Goal: Task Accomplishment & Management: Complete application form

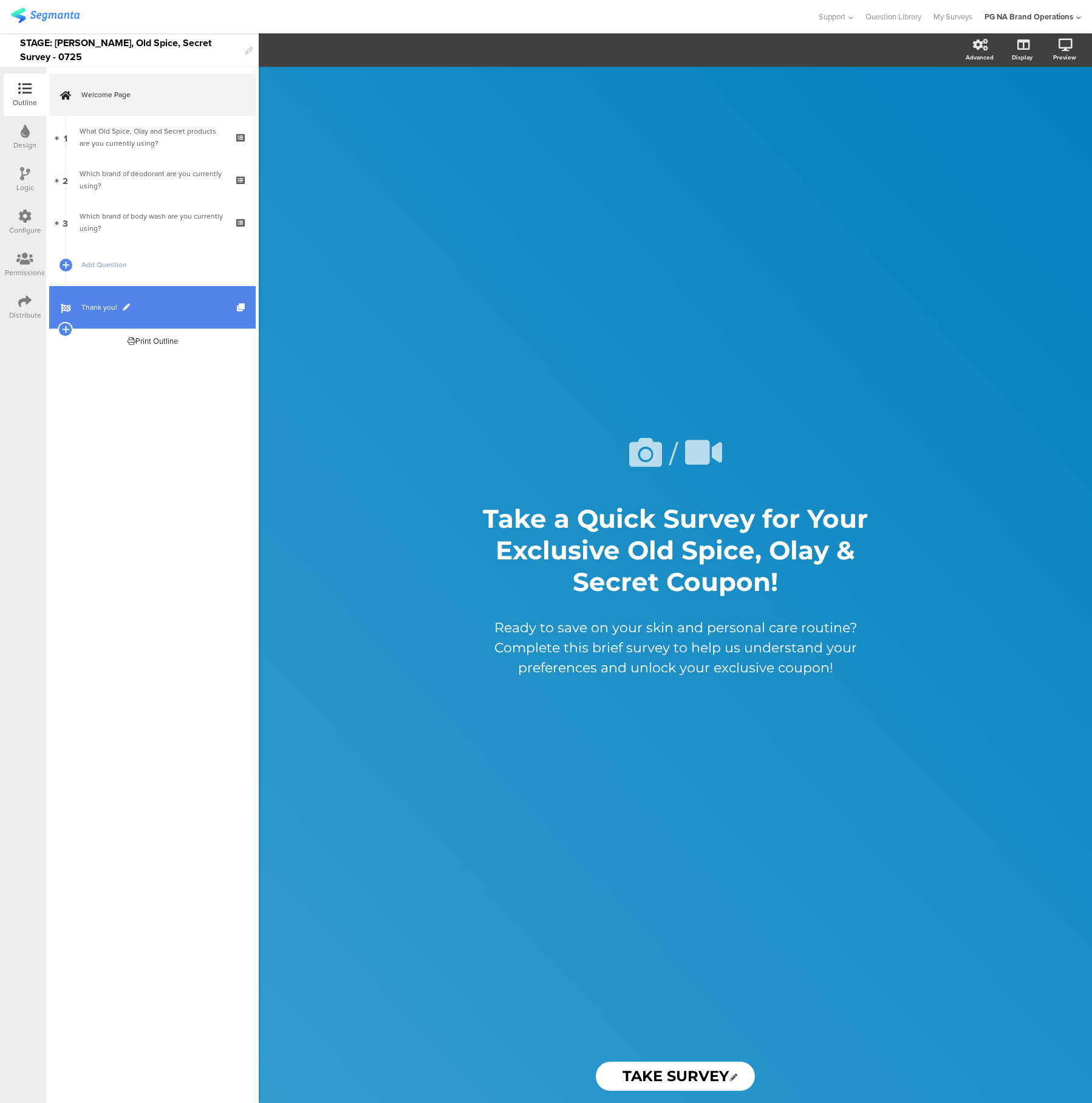
click at [135, 304] on span "Thank you!" at bounding box center [159, 307] width 156 height 12
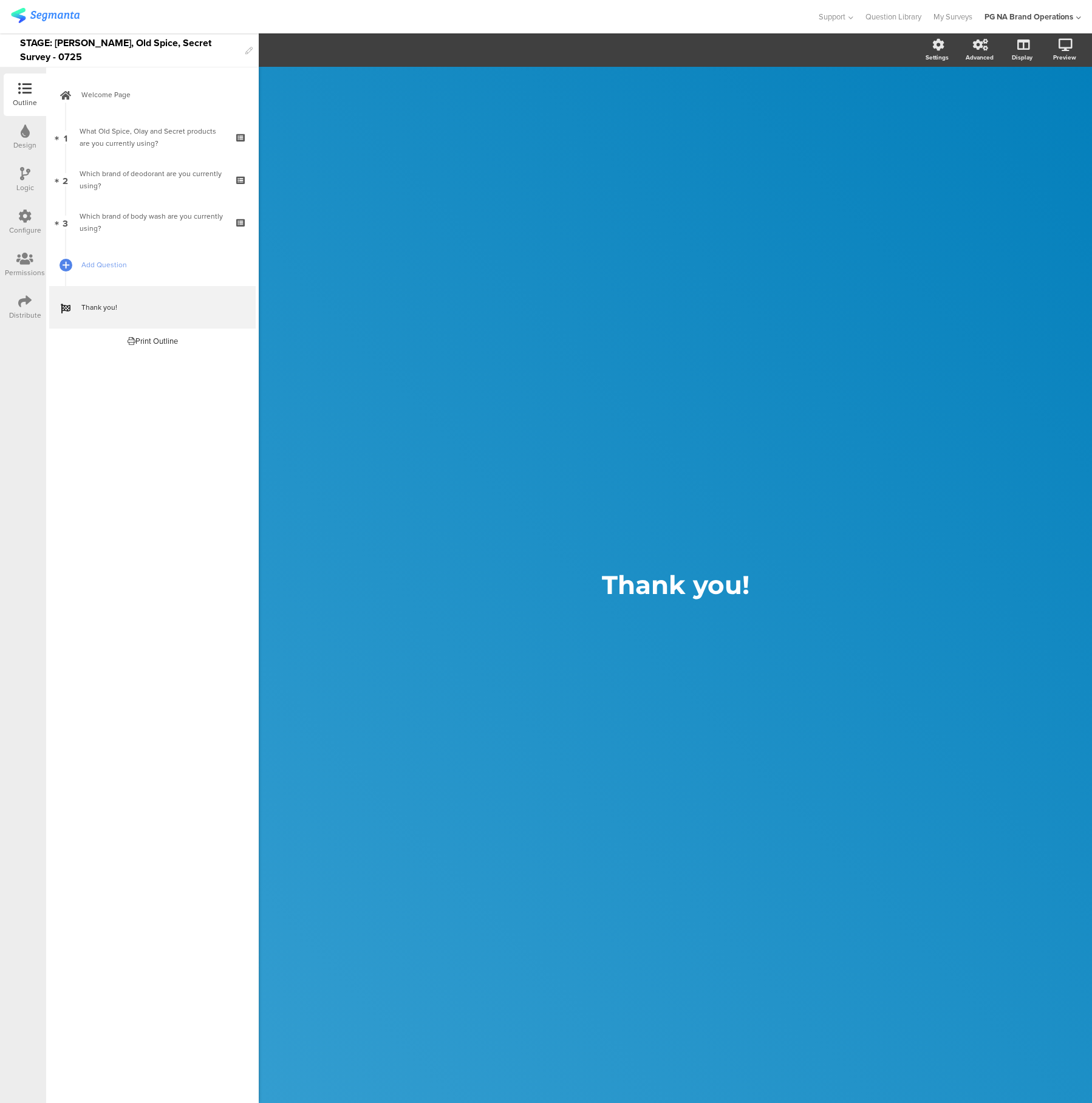
click at [55, 16] on img at bounding box center [45, 16] width 68 height 15
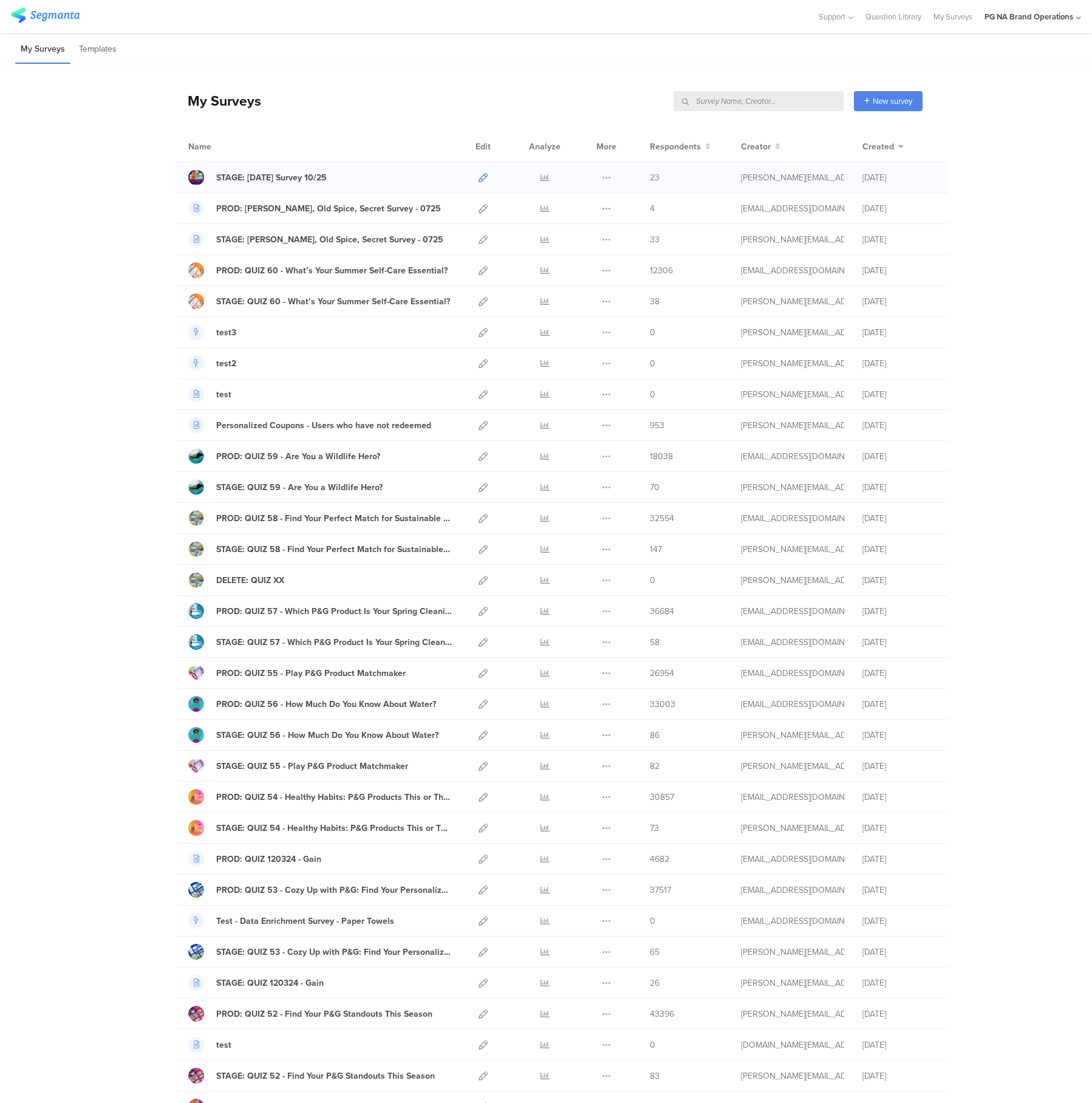
click at [484, 179] on icon at bounding box center [482, 177] width 9 height 9
click at [195, 177] on div at bounding box center [195, 177] width 16 height 16
click at [200, 181] on div at bounding box center [195, 177] width 16 height 16
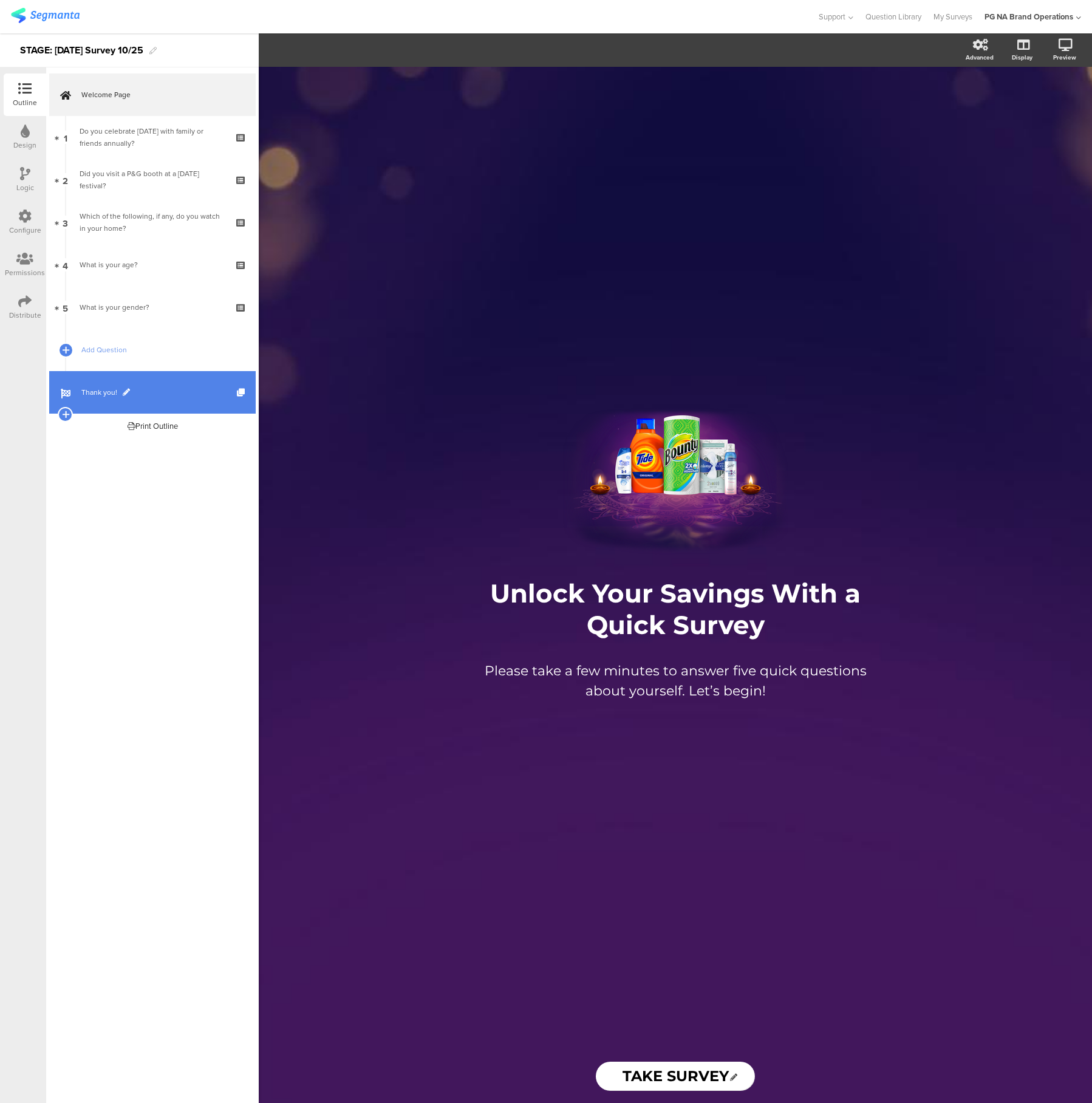
click at [146, 394] on span "Thank you!" at bounding box center [159, 392] width 156 height 12
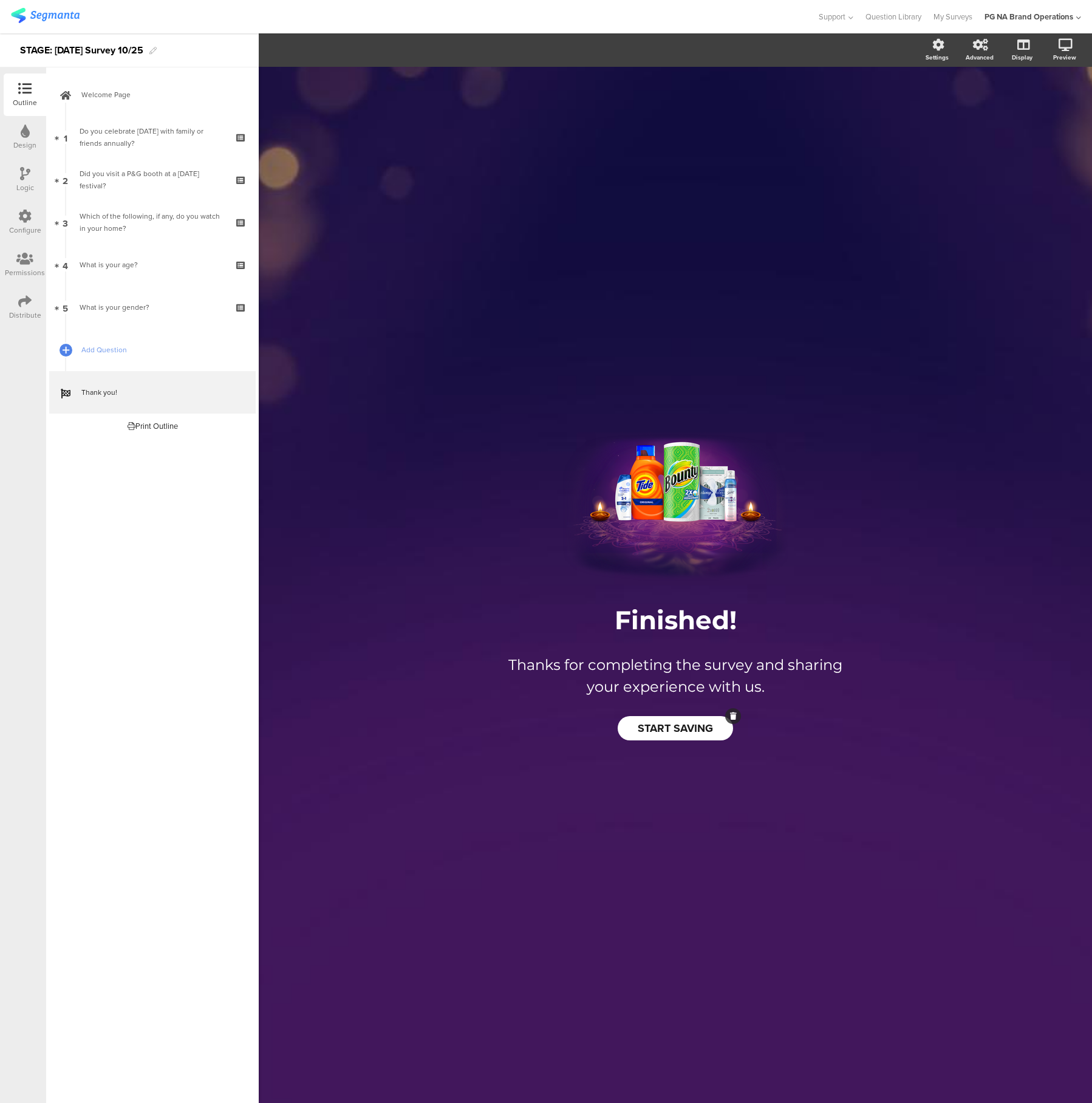
click at [699, 732] on span "START SAVING" at bounding box center [675, 728] width 75 height 16
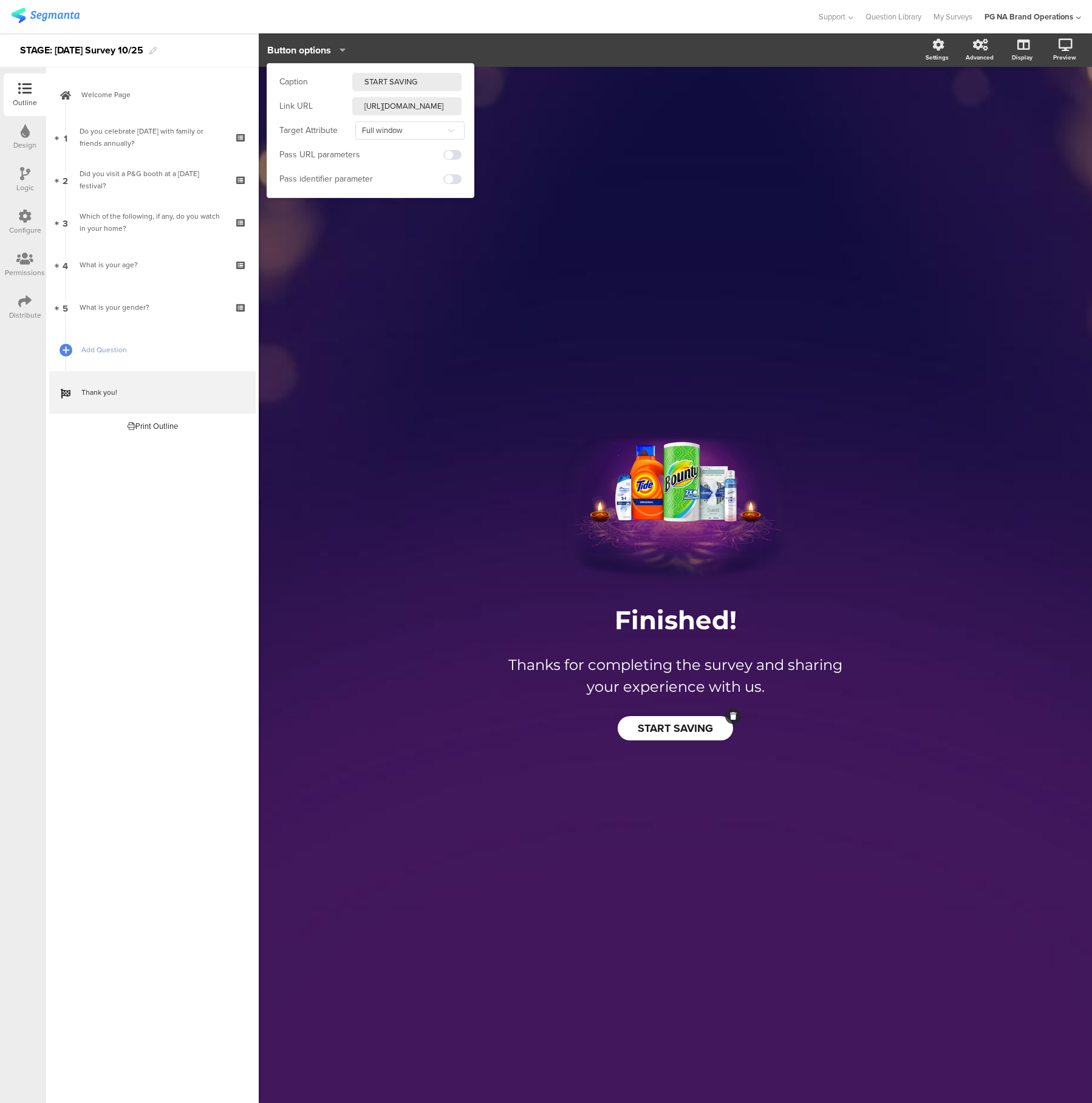
scroll to position [0, 49]
drag, startPoint x: 397, startPoint y: 105, endPoint x: 467, endPoint y: 105, distance: 70.0
click at [467, 105] on div "Caption START SAVING Link URL [URL][DOMAIN_NAME] Target Attribute Full window N…" at bounding box center [370, 130] width 206 height 134
click at [420, 104] on input "[URL][DOMAIN_NAME]" at bounding box center [407, 106] width 110 height 18
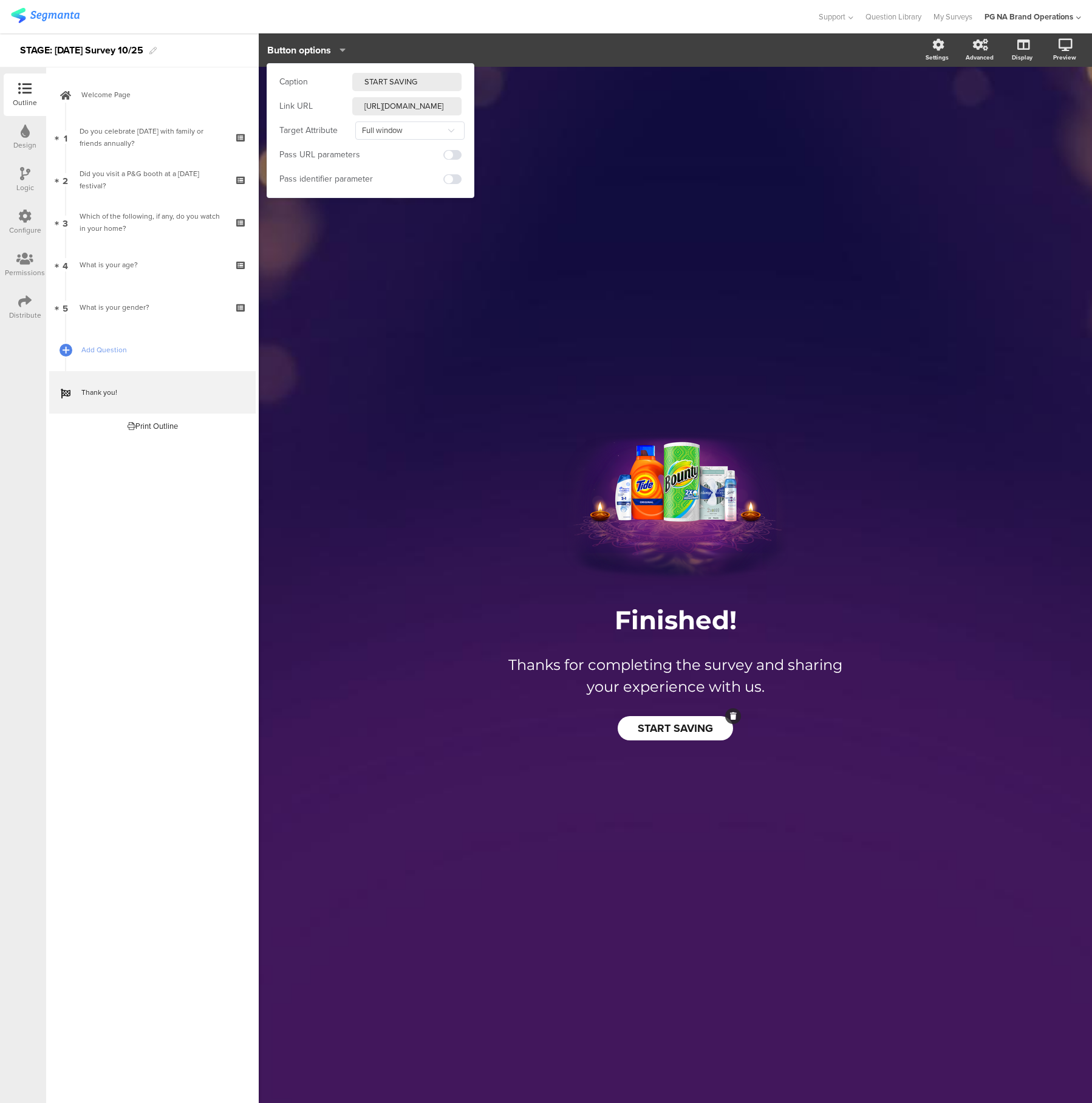
click at [420, 104] on input "[URL][DOMAIN_NAME]" at bounding box center [407, 106] width 110 height 18
paste input "/?coupon_name=bounty%20tide%20head%20shoulders%20always%20secret"
drag, startPoint x: 418, startPoint y: 105, endPoint x: 301, endPoint y: 108, distance: 117.0
click at [301, 108] on div "Link URL [URL][DOMAIN_NAME]" at bounding box center [370, 106] width 182 height 18
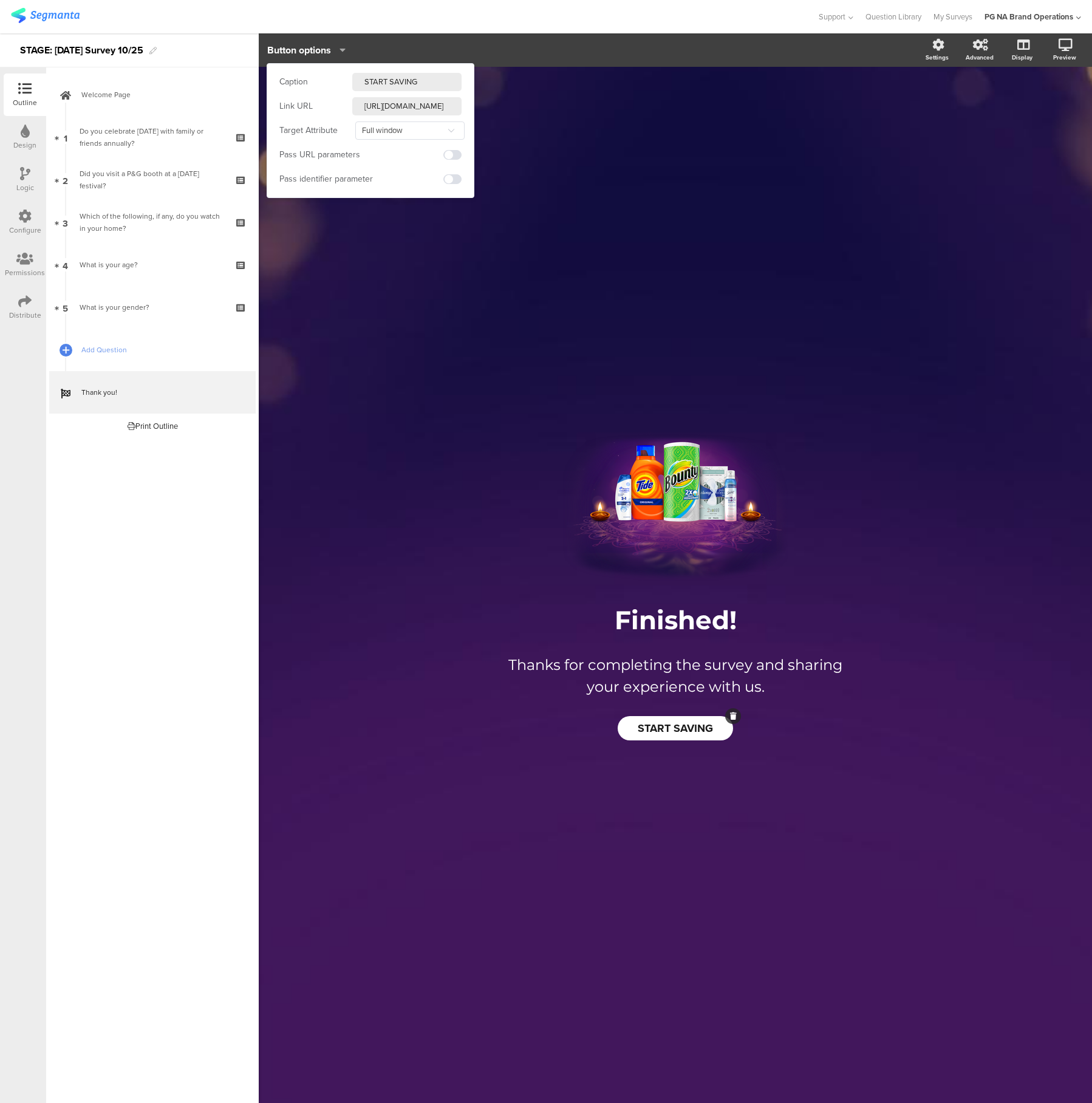
paste input "%20secret"
drag, startPoint x: 418, startPoint y: 110, endPoint x: 318, endPoint y: 112, distance: 100.0
click at [318, 112] on div "Link URL [URL][DOMAIN_NAME]" at bounding box center [370, 106] width 182 height 18
click at [429, 105] on input "[URL][DOMAIN_NAME]" at bounding box center [407, 106] width 110 height 18
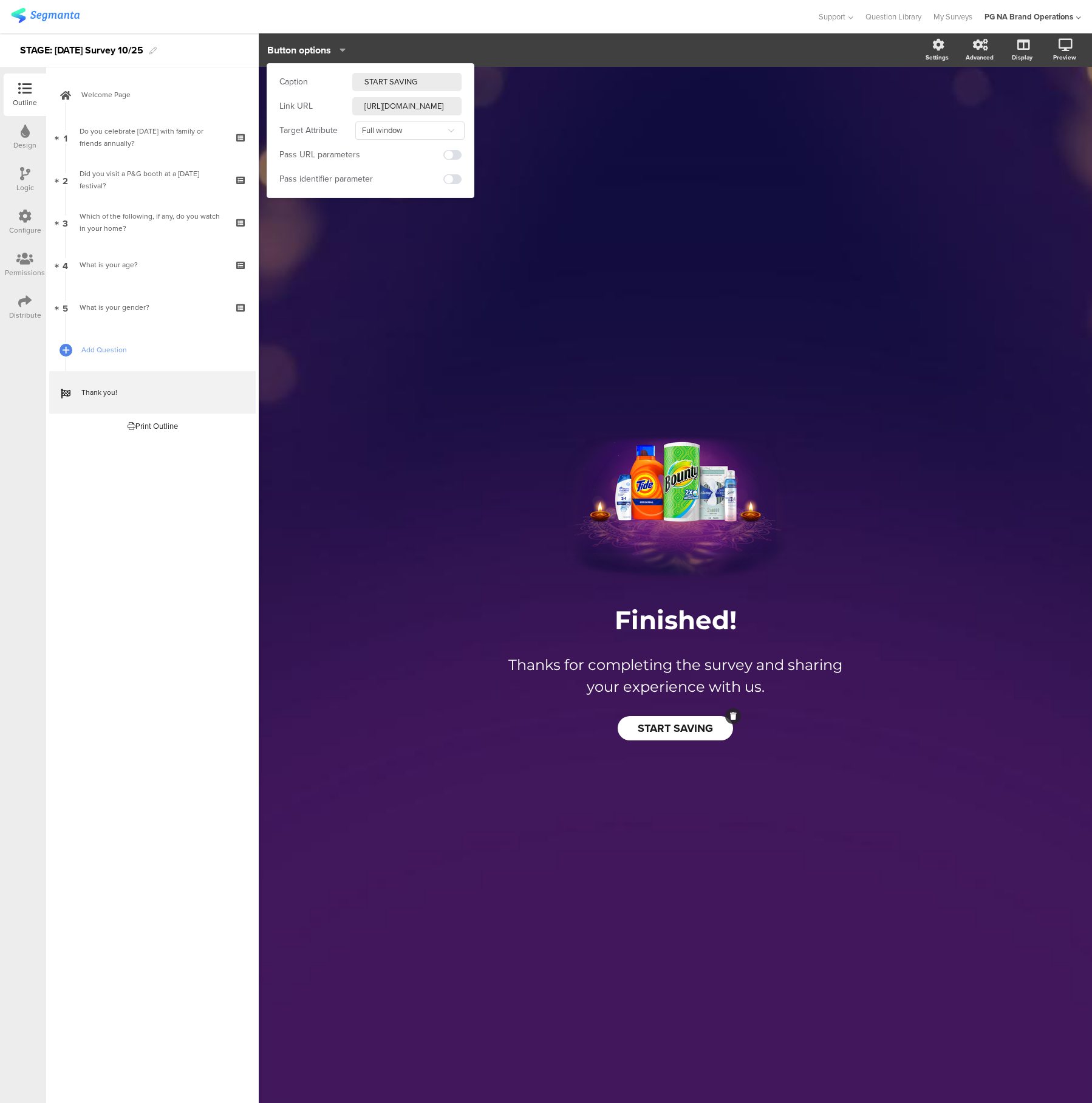
click at [429, 105] on input "[URL][DOMAIN_NAME]" at bounding box center [407, 106] width 110 height 18
paste input "[DOMAIN_NAME][URL]"
type input "[URL][DOMAIN_NAME]"
drag, startPoint x: 430, startPoint y: 105, endPoint x: 224, endPoint y: 113, distance: 206.2
click at [224, 113] on body "You are using an unsupported version of Internet Explorer. Unsupported browsers…" at bounding box center [546, 551] width 1092 height 1103
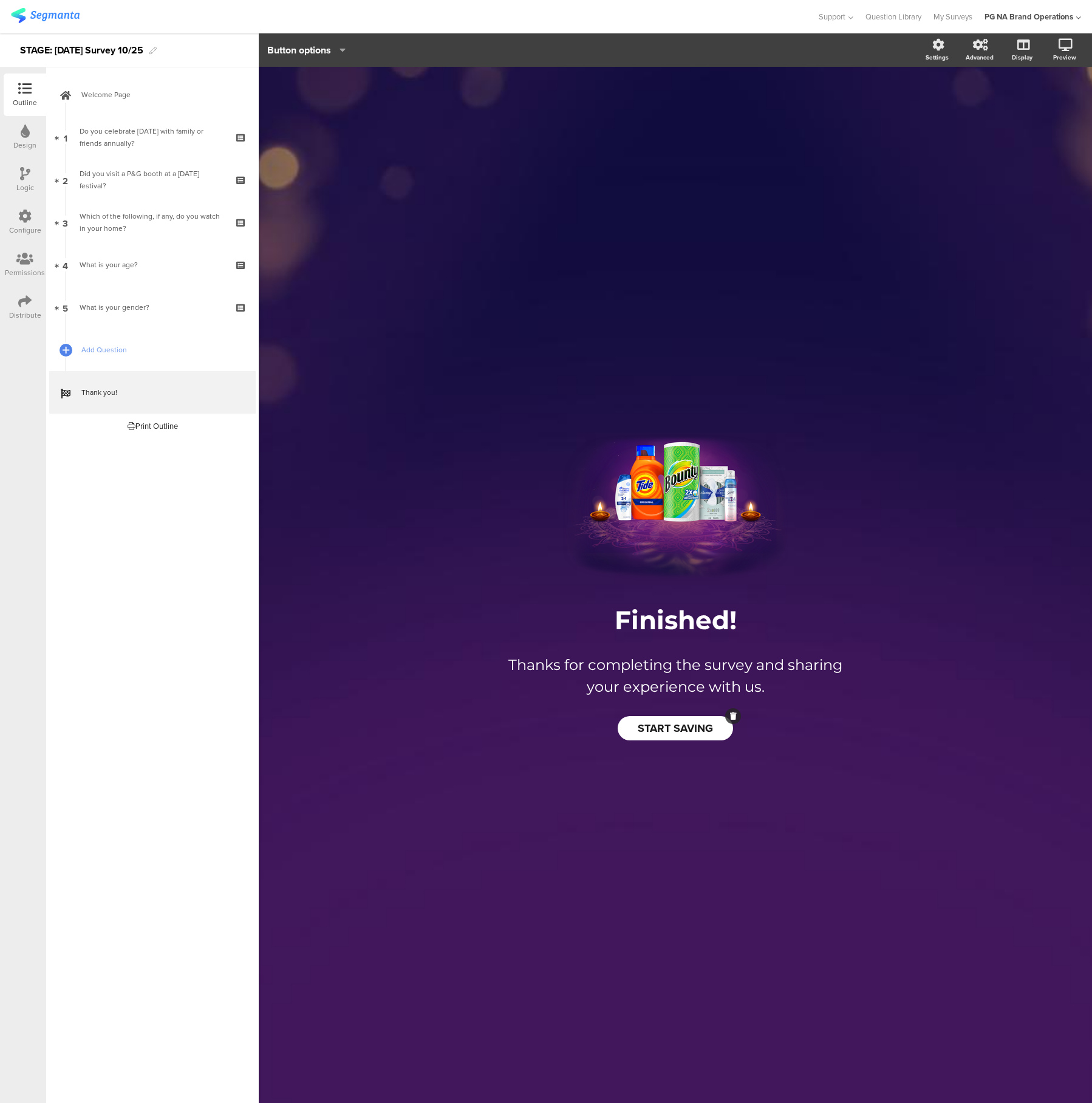
click at [445, 345] on div "/ Finished! Finished! Thanks for completing the survey and sharing your experie…" at bounding box center [675, 579] width 511 height 1025
click at [173, 99] on span "Welcome Page" at bounding box center [159, 95] width 156 height 12
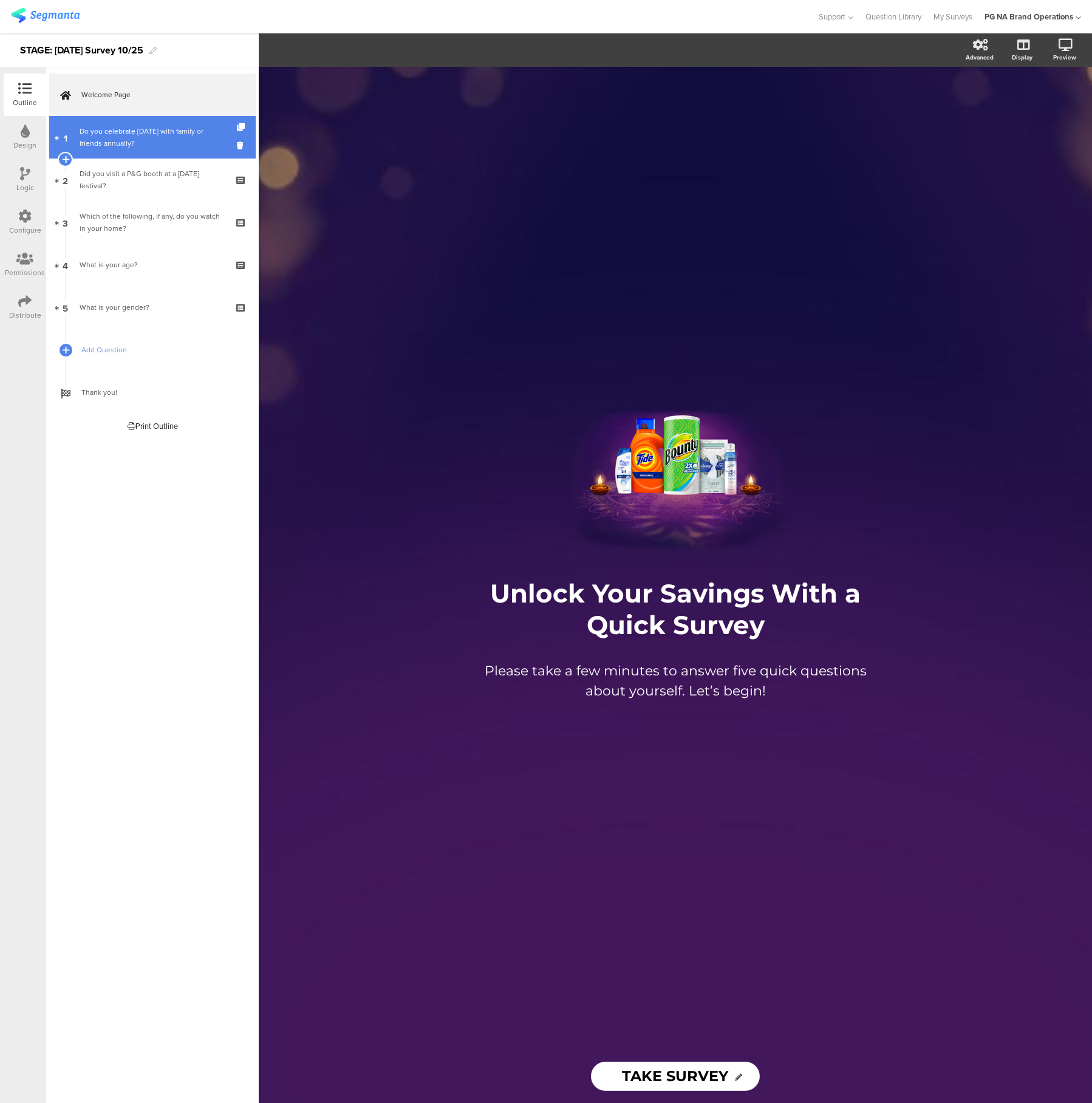
click at [171, 134] on div "Do you celebrate [DATE] with family or friends annually?" at bounding box center [152, 137] width 145 height 24
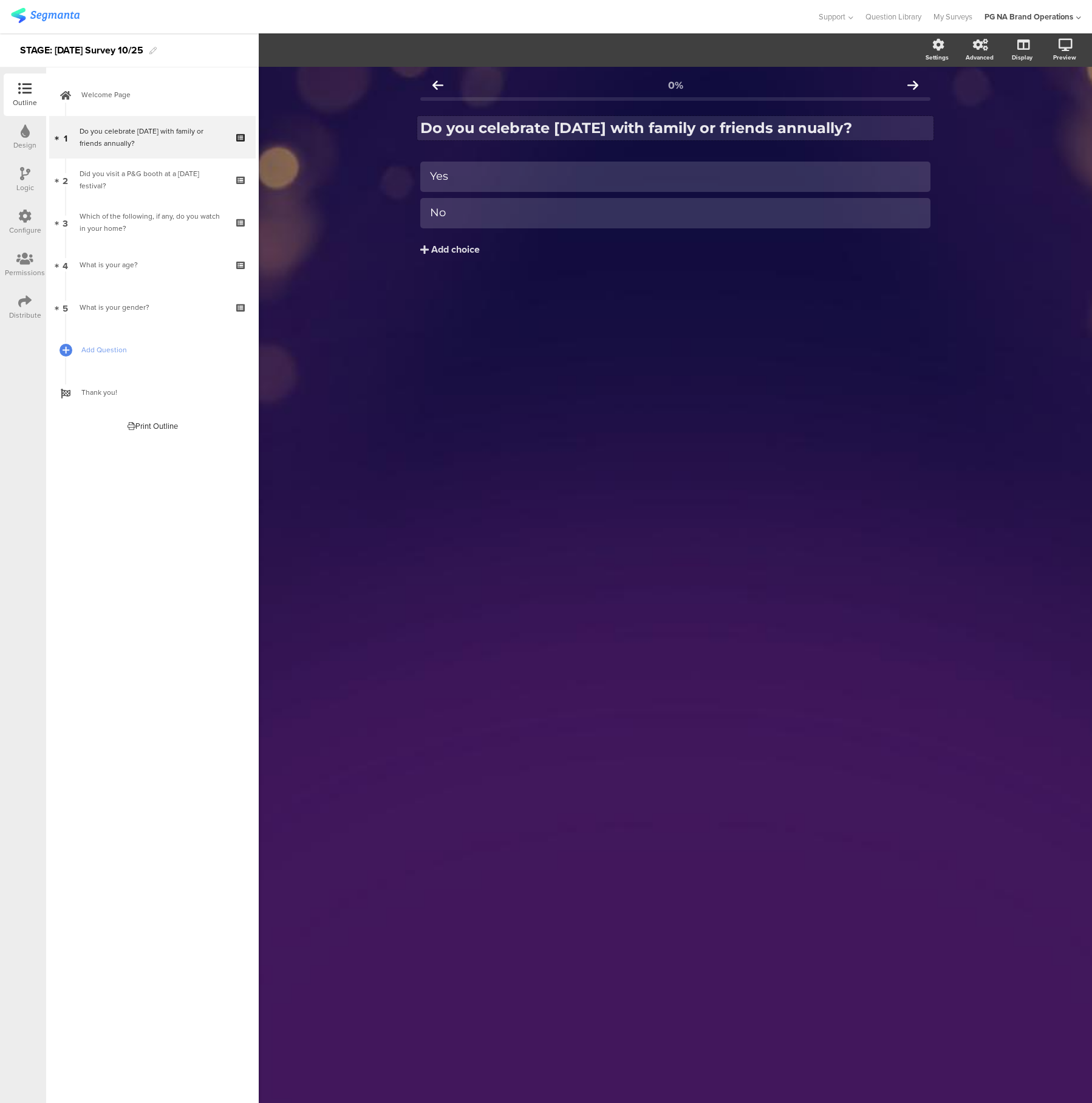
click at [471, 130] on strong "Do you celebrate [DATE] with family or friends annually?" at bounding box center [637, 127] width 432 height 17
click at [271, 49] on icon "button" at bounding box center [266, 49] width 11 height 11
click at [169, 188] on link "2 Did you visit a P&G booth at a [DATE] festival?" at bounding box center [153, 180] width 206 height 43
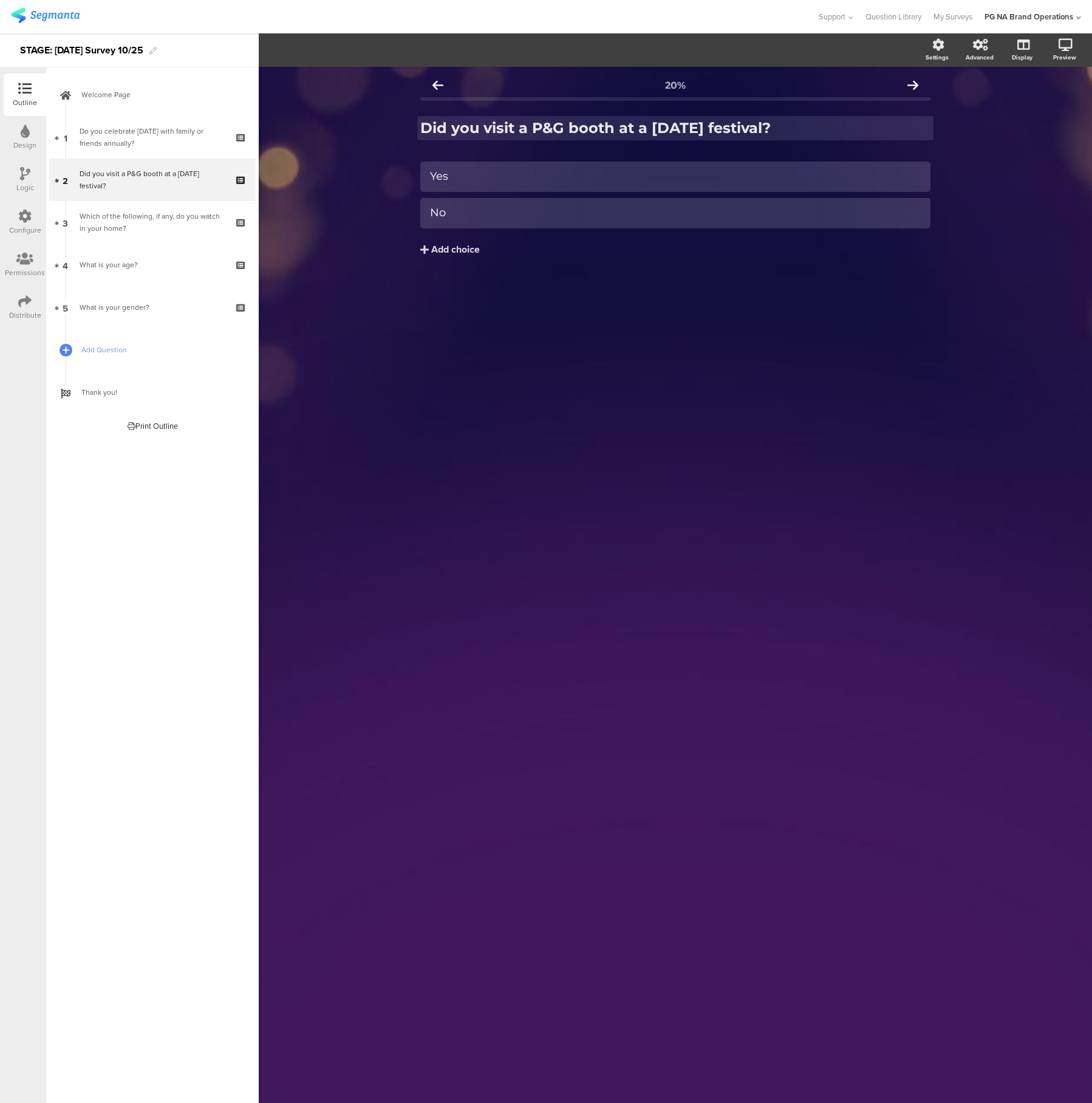
click at [494, 130] on strong "Did you visit a P&G booth at a [DATE] festival?" at bounding box center [595, 127] width 351 height 17
drag, startPoint x: 269, startPoint y: 49, endPoint x: 287, endPoint y: 54, distance: 18.7
click at [271, 49] on icon "button" at bounding box center [266, 49] width 11 height 11
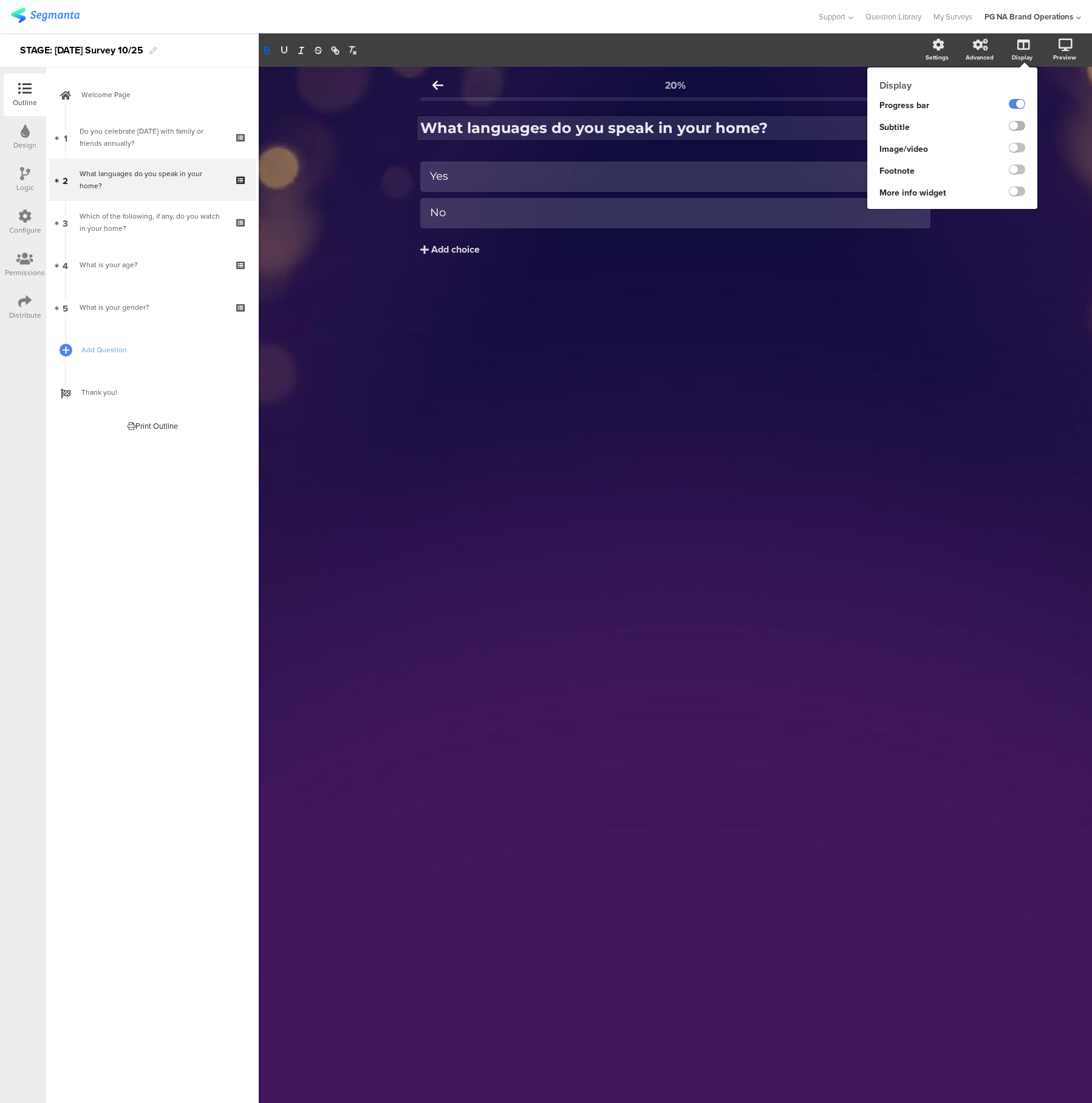
click at [1012, 126] on label at bounding box center [1017, 126] width 16 height 10
click at [0, 0] on input "checkbox" at bounding box center [0, 0] width 0 height 0
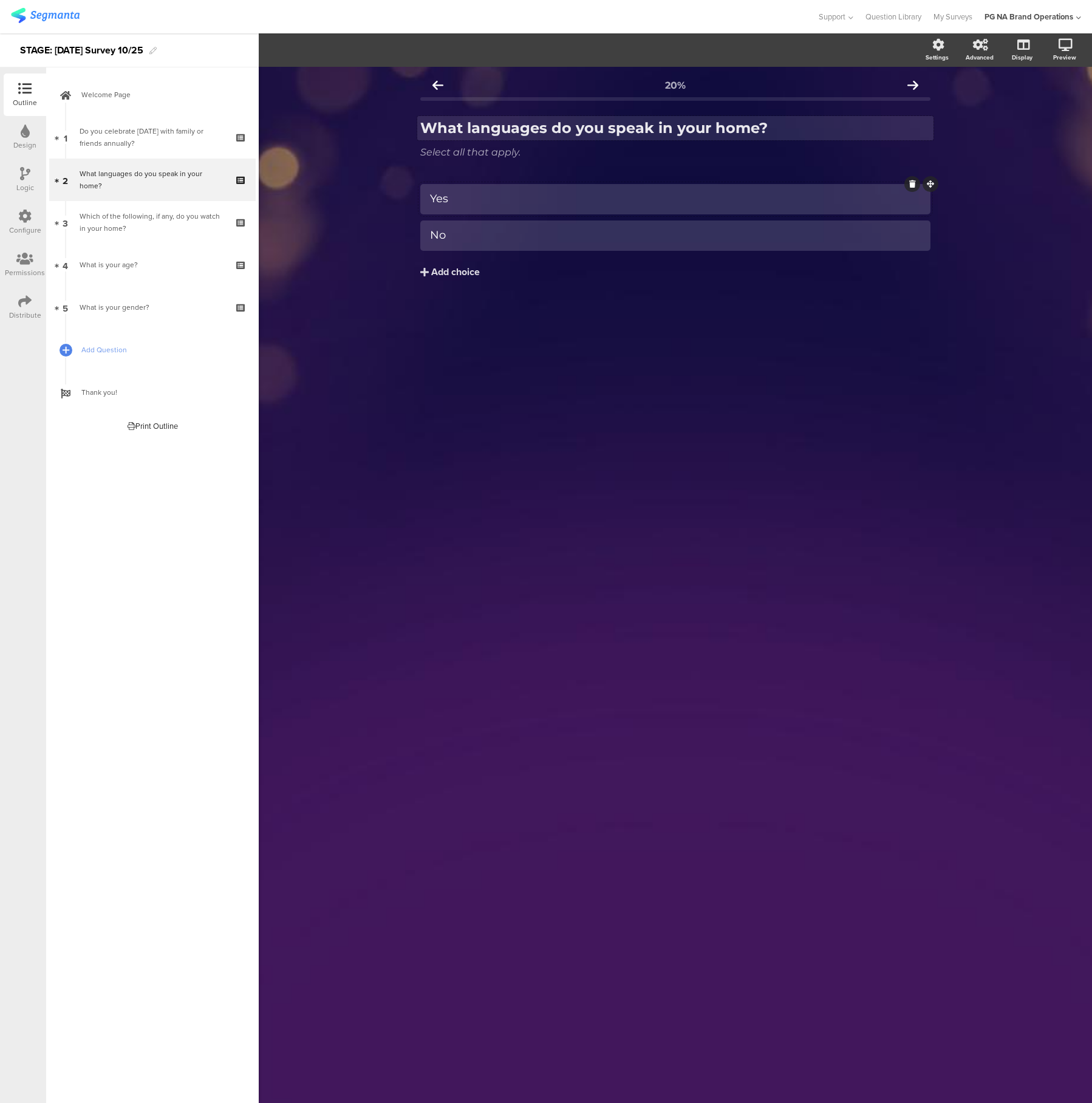
click at [462, 199] on div "Yes" at bounding box center [675, 199] width 491 height 14
click at [462, 198] on div "Yes" at bounding box center [675, 199] width 491 height 14
click at [427, 275] on button "Add choice" at bounding box center [675, 272] width 511 height 31
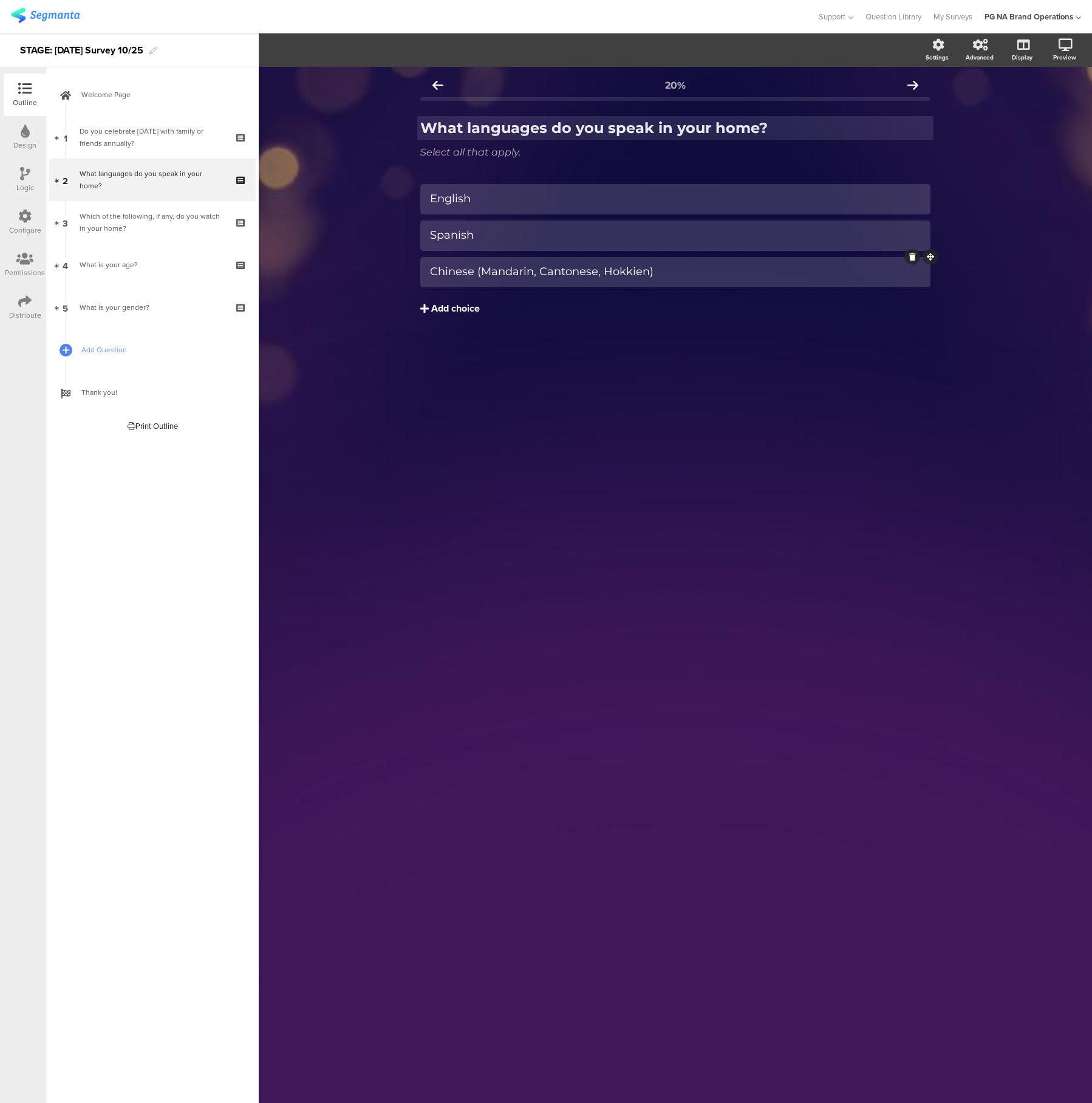
click at [433, 309] on div "Add choice" at bounding box center [455, 309] width 49 height 12
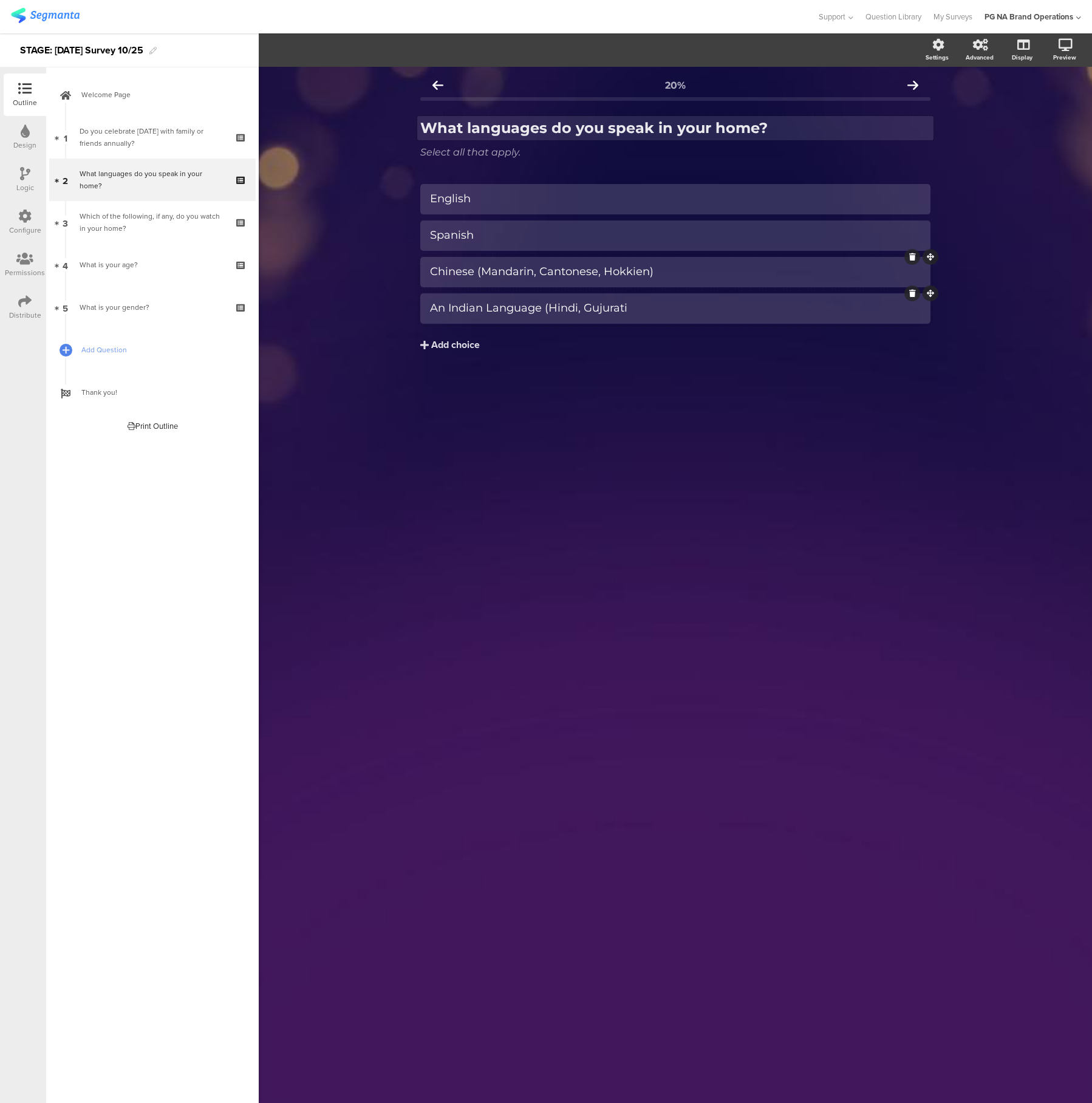
drag, startPoint x: 608, startPoint y: 309, endPoint x: 605, endPoint y: 314, distance: 5.8
click at [608, 309] on div "An Indian Language (Hindi, Gujurati" at bounding box center [675, 308] width 491 height 14
click at [692, 308] on div "An Indian Language (Hindi, Gujarati" at bounding box center [675, 308] width 491 height 14
click at [575, 425] on div "20% What languages do you speak in your home? What languages do you speak in yo…" at bounding box center [675, 585] width 833 height 1036
click at [651, 309] on div "An Indian Language (Hindi, Gujarati, Telegu, Bengali, Tamil, etc.)" at bounding box center [675, 308] width 491 height 14
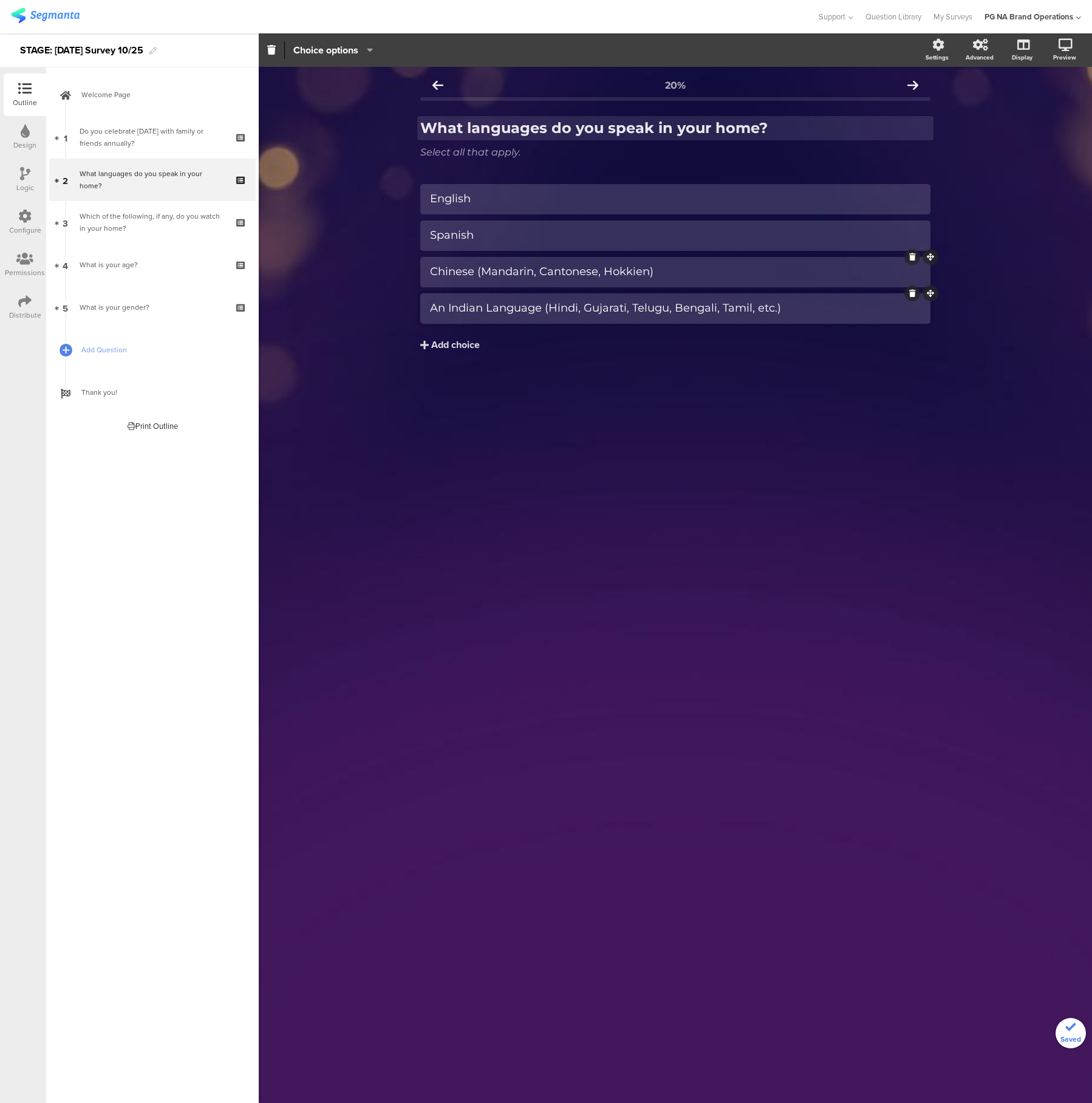
click at [687, 276] on div "Chinese (Mandarin, Cantonese, Hokkien)" at bounding box center [675, 271] width 491 height 14
click at [446, 344] on div "Add choice" at bounding box center [455, 345] width 49 height 12
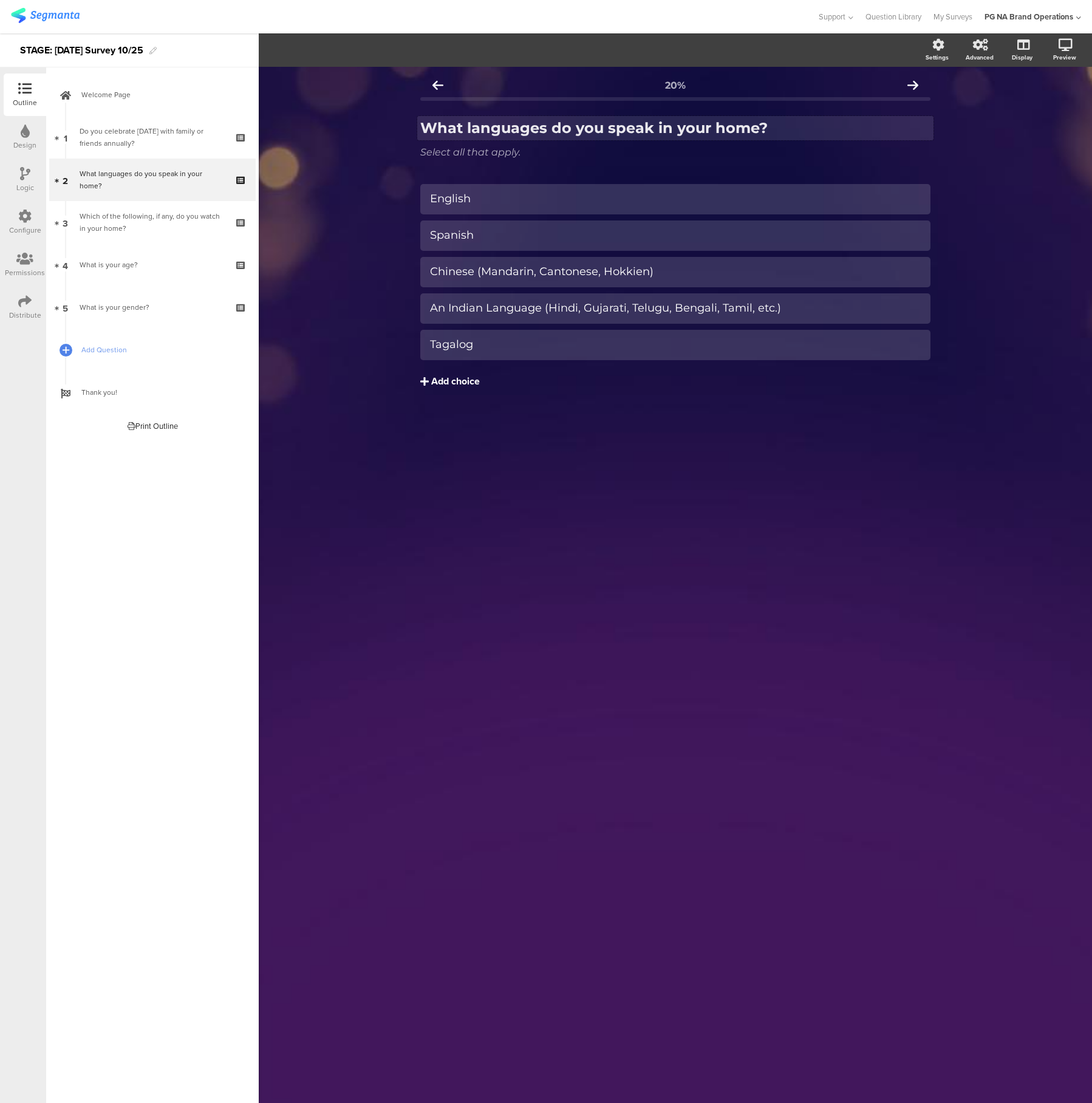
drag, startPoint x: 428, startPoint y: 380, endPoint x: 442, endPoint y: 381, distance: 14.0
click at [428, 380] on button "Add choice" at bounding box center [675, 381] width 511 height 31
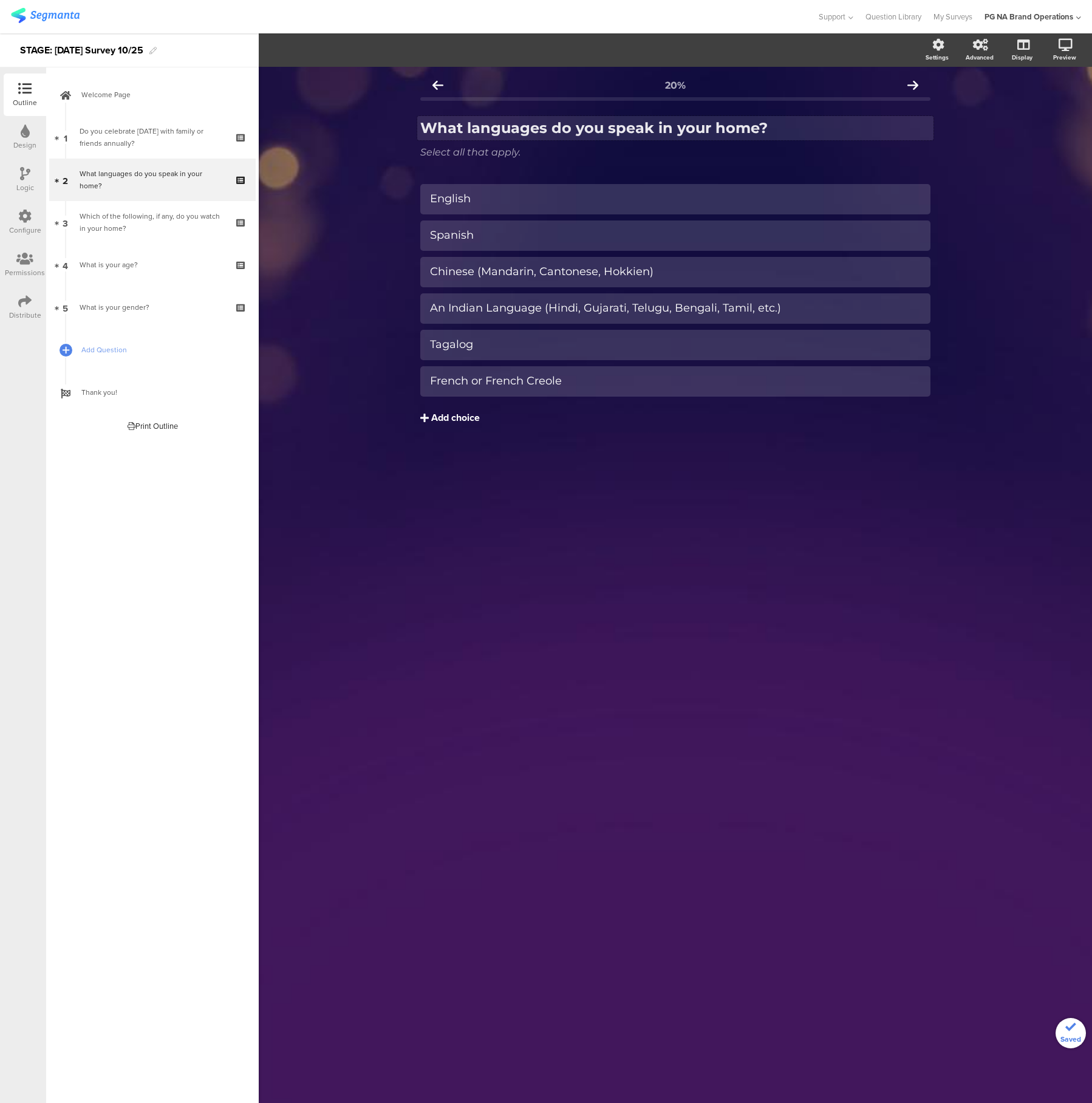
drag, startPoint x: 452, startPoint y: 422, endPoint x: 463, endPoint y: 421, distance: 11.0
click at [452, 422] on div "Add choice" at bounding box center [455, 417] width 49 height 12
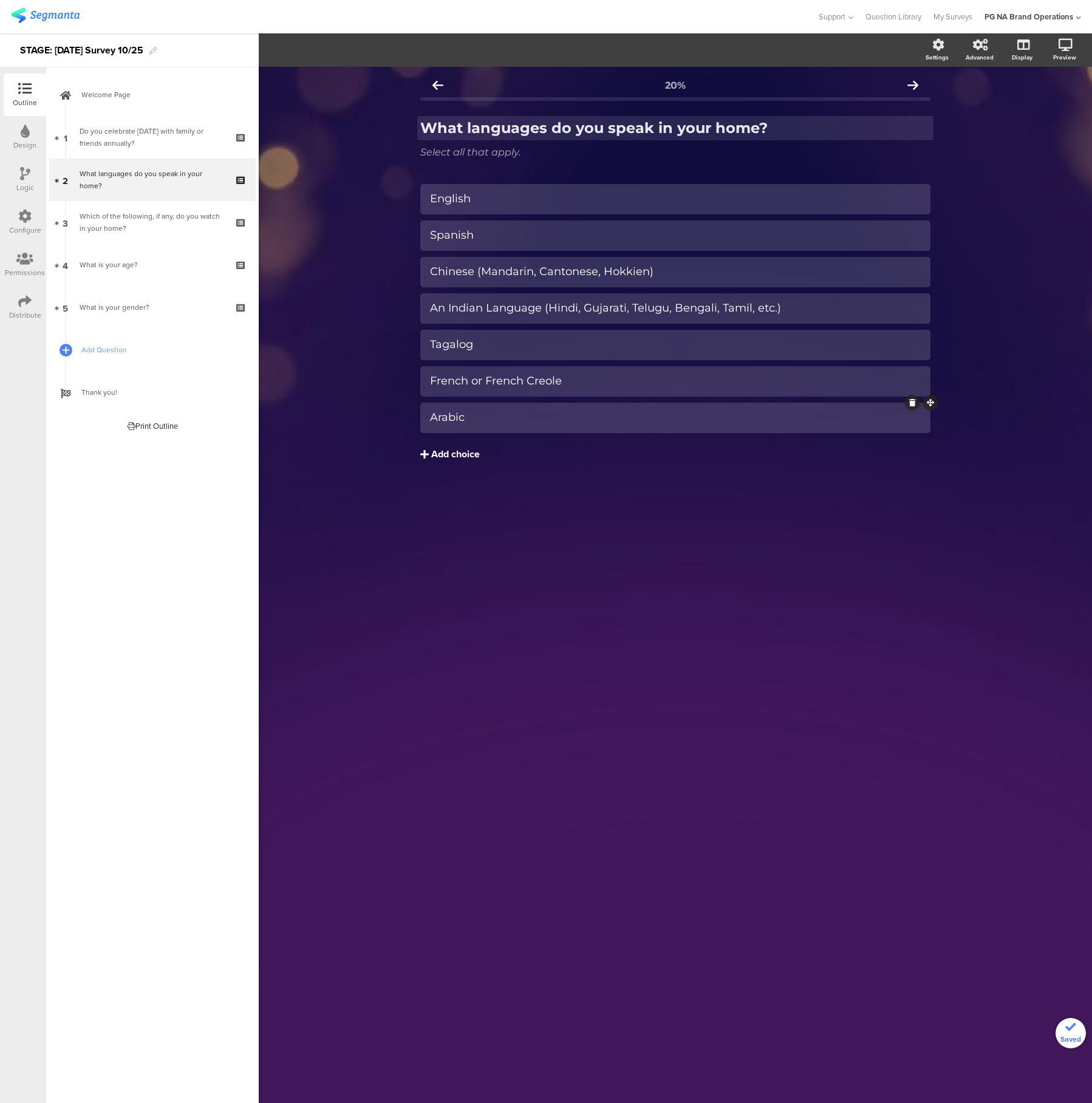
click at [451, 453] on div "Add choice" at bounding box center [455, 455] width 49 height 12
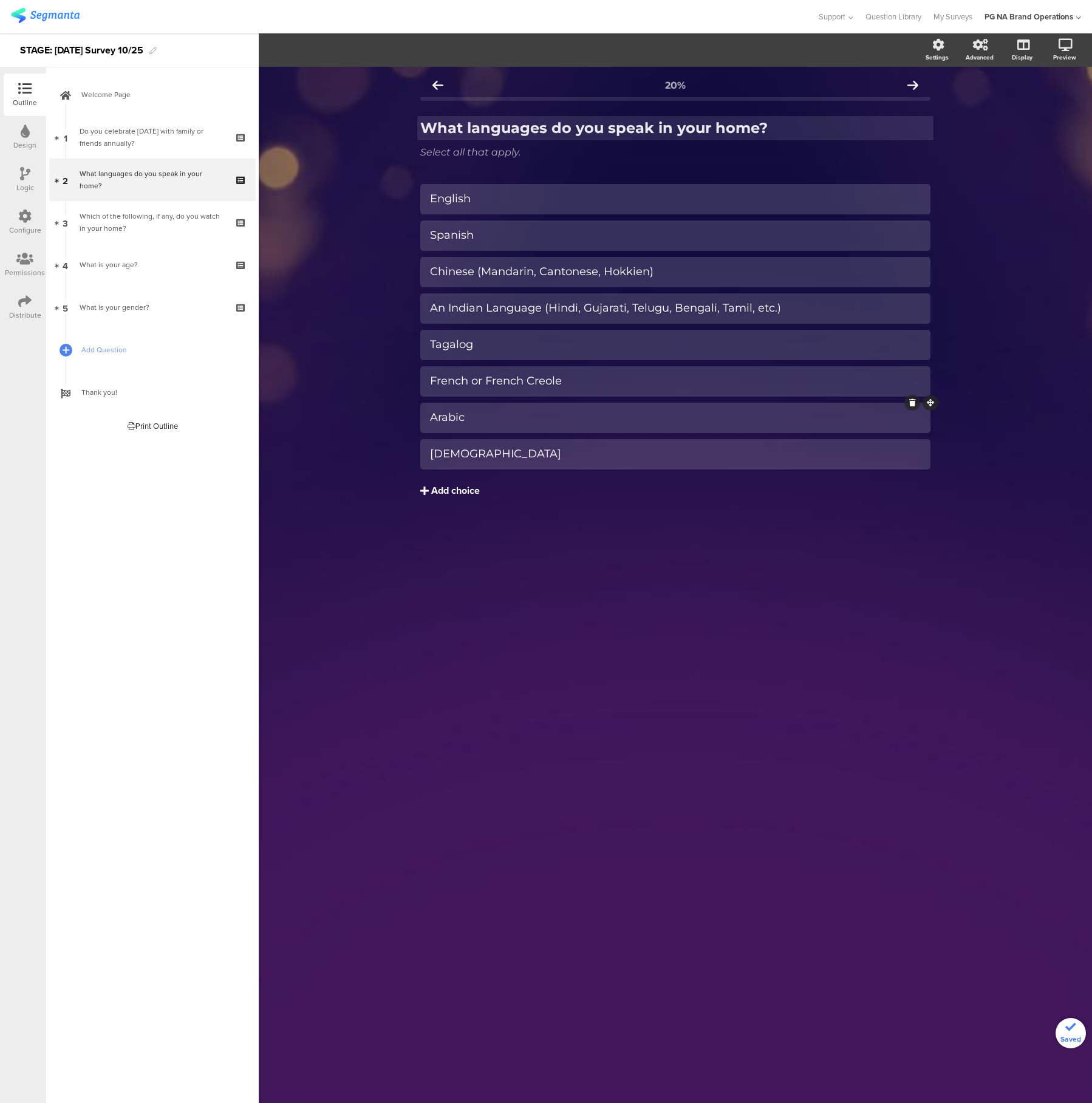
click at [453, 493] on div "Add choice" at bounding box center [455, 491] width 49 height 12
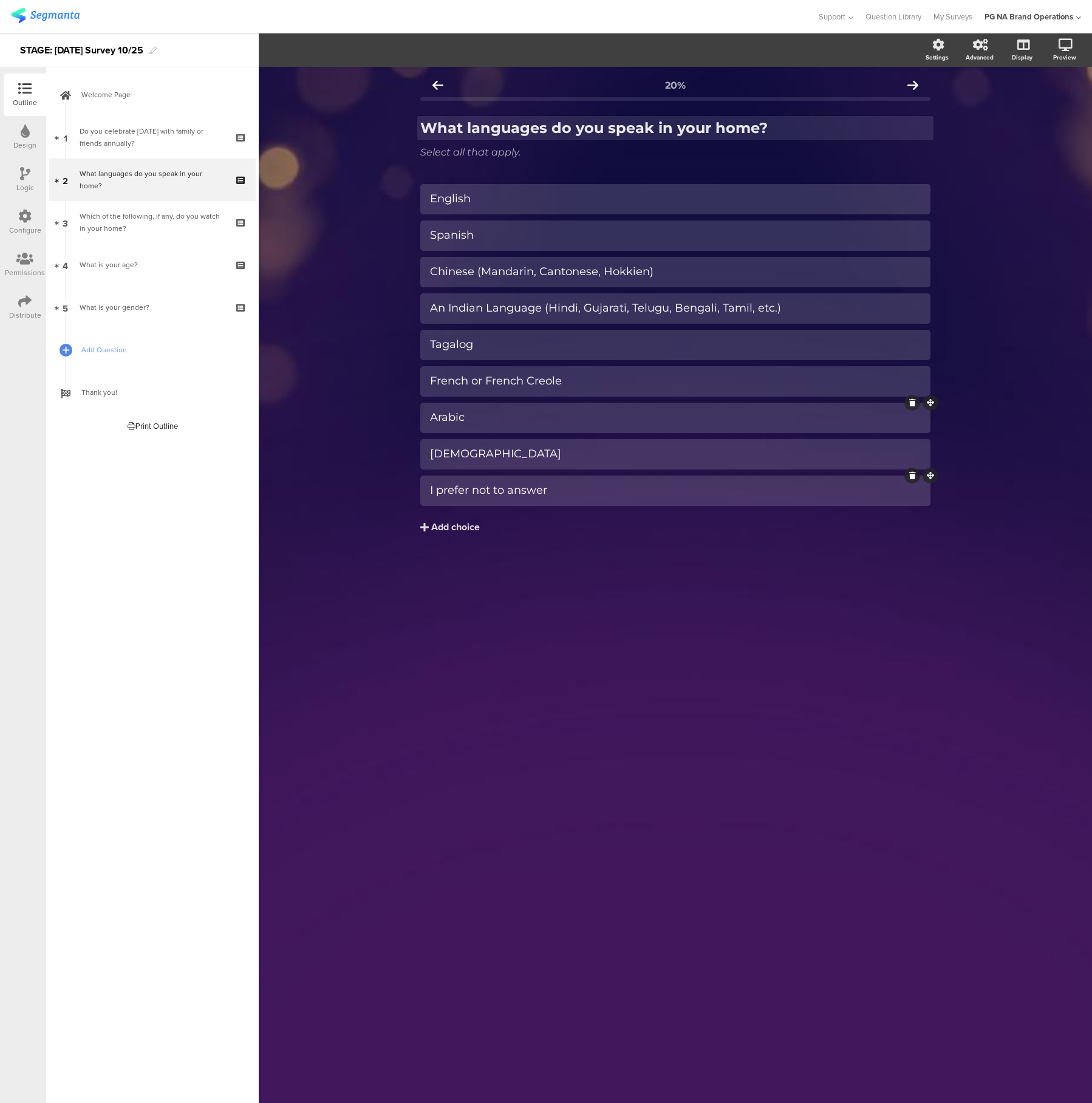
click at [596, 497] on div "I prefer not to answer" at bounding box center [675, 490] width 491 height 14
click at [368, 50] on icon "button" at bounding box center [366, 49] width 12 height 10
click at [400, 101] on span at bounding box center [400, 106] width 18 height 10
click at [434, 529] on div "Add choice" at bounding box center [455, 528] width 49 height 12
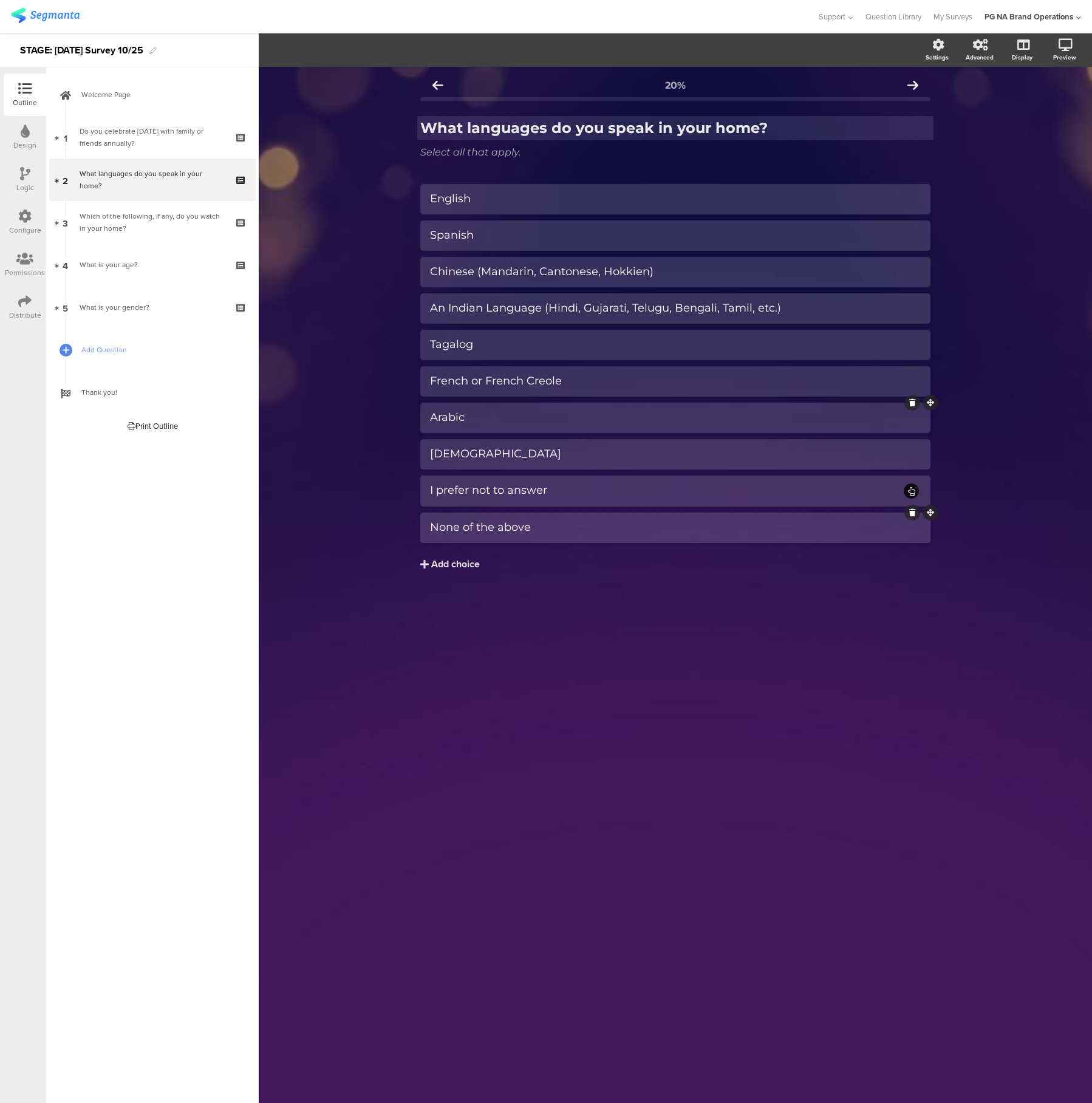
click at [574, 530] on div "None of the above" at bounding box center [675, 527] width 491 height 14
click at [340, 52] on span "Choice options" at bounding box center [326, 49] width 65 height 14
click at [402, 104] on span at bounding box center [400, 106] width 18 height 10
click at [595, 702] on div "20% What languages do you speak in your home? What languages do you speak in yo…" at bounding box center [675, 585] width 833 height 1036
click at [167, 229] on div "Which of the following, if any, do you watch in your home?" at bounding box center [152, 222] width 145 height 24
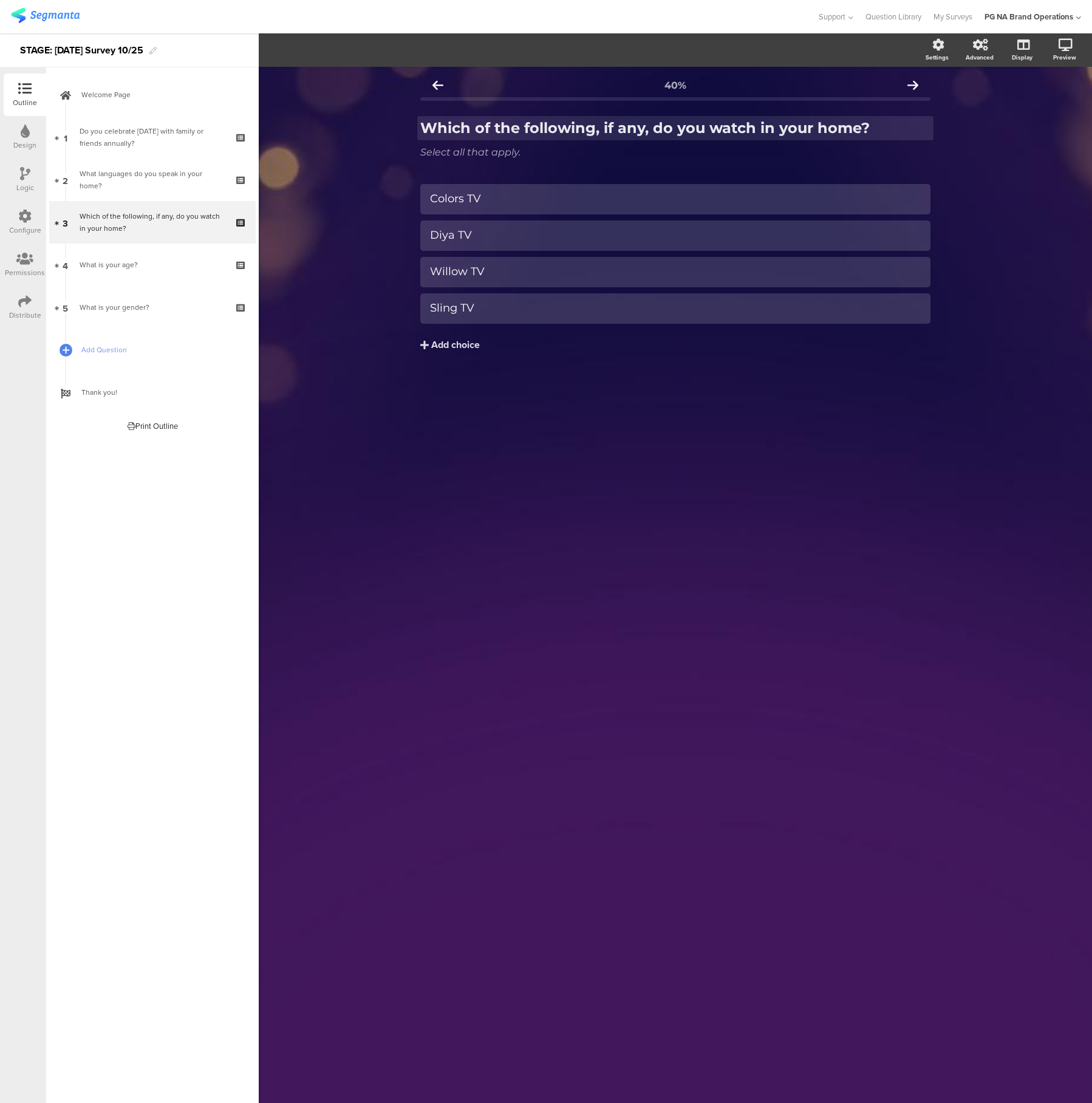
click at [559, 126] on strong "Which of the following, if any, do you watch in your home?" at bounding box center [645, 127] width 450 height 17
click at [559, 126] on div "Which of the following, if any, do you watch in your home? Which of the followi…" at bounding box center [675, 128] width 516 height 24
click at [559, 126] on strong "Which of the following, if any, do you watch in your home?" at bounding box center [645, 127] width 450 height 17
click at [267, 49] on icon "button" at bounding box center [266, 49] width 11 height 11
drag, startPoint x: 453, startPoint y: 346, endPoint x: 459, endPoint y: 345, distance: 6.1
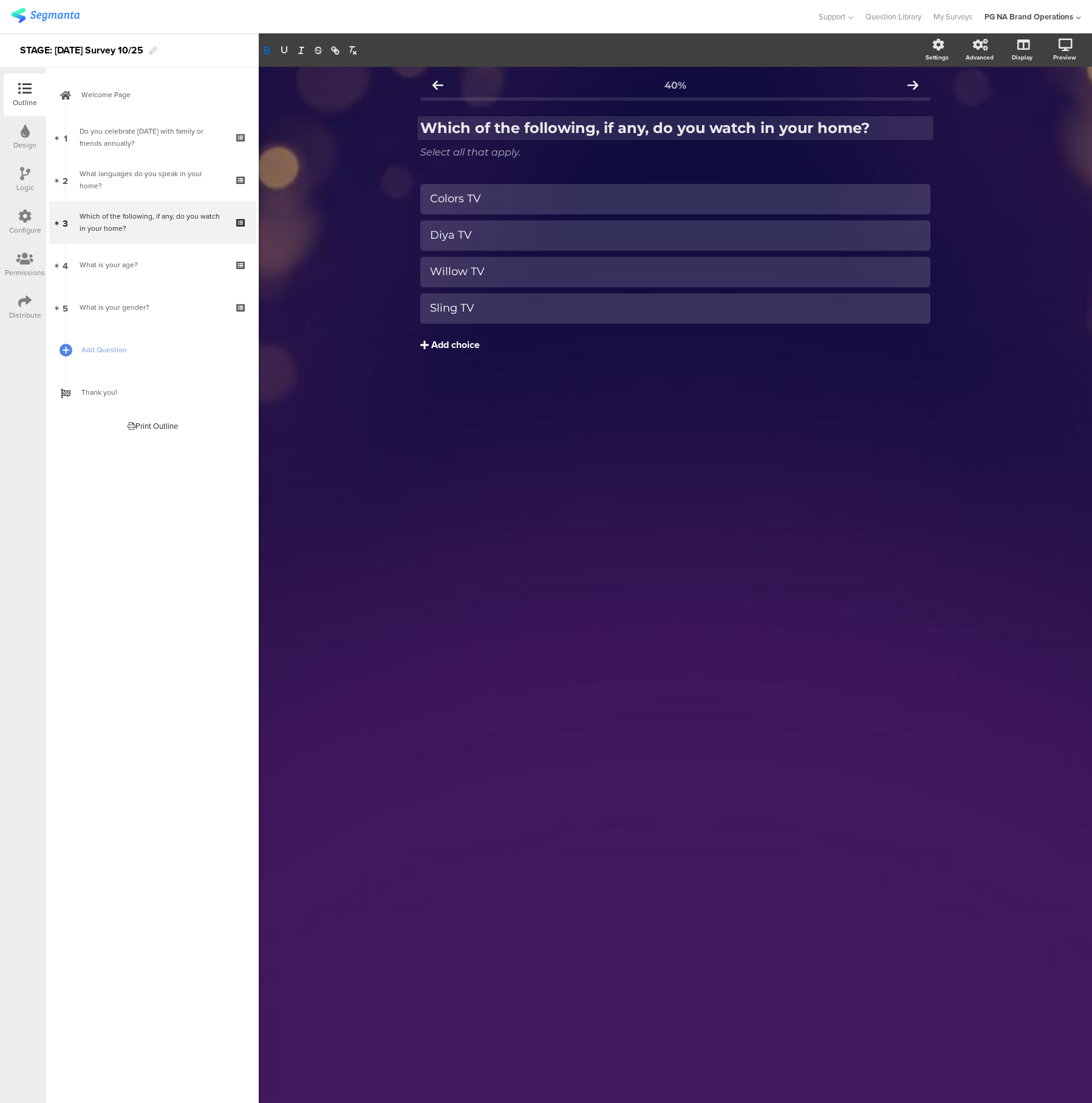
click at [453, 346] on div "Add choice" at bounding box center [455, 345] width 49 height 12
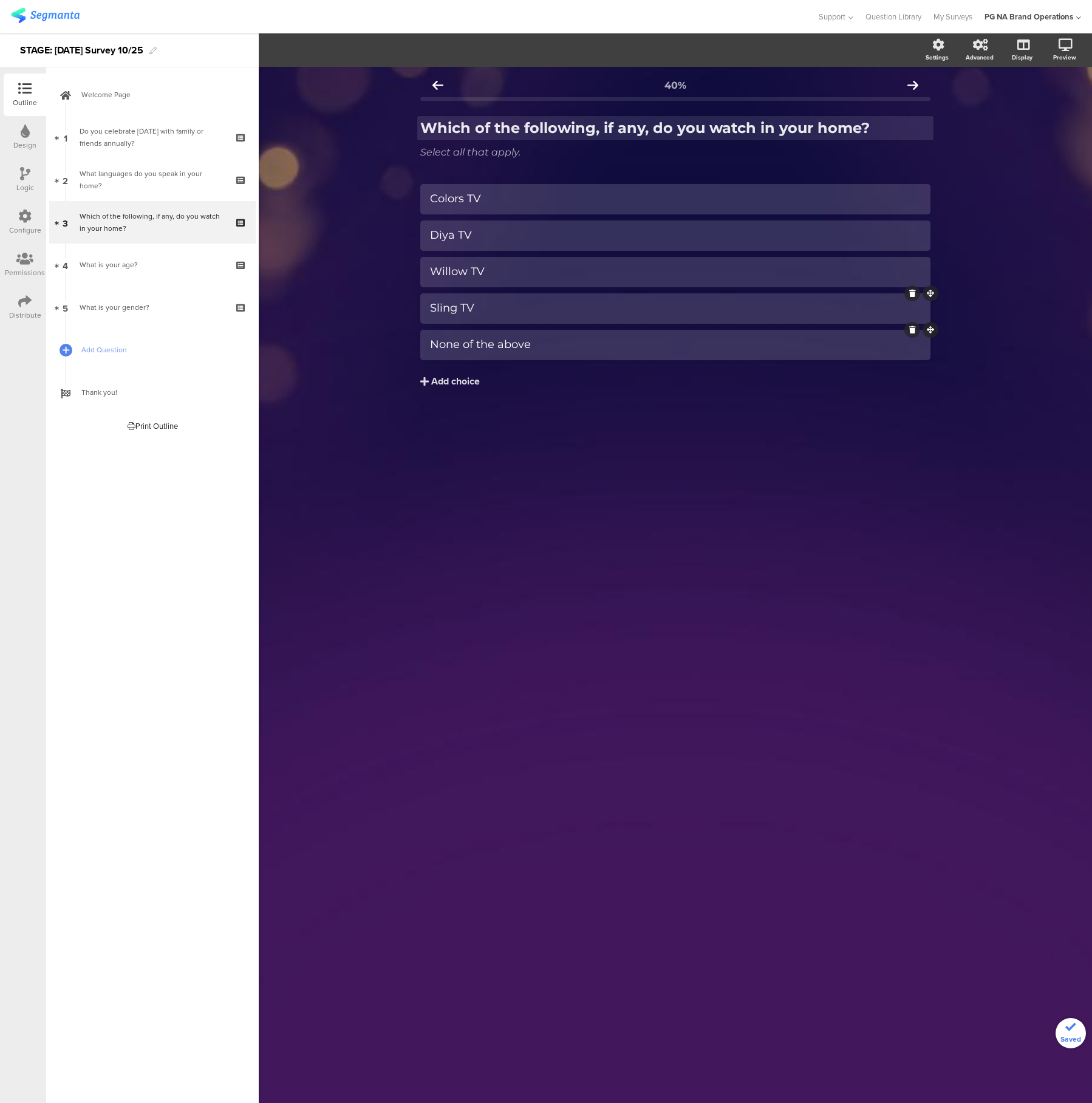
drag, startPoint x: 586, startPoint y: 348, endPoint x: 525, endPoint y: 304, distance: 75.2
click at [586, 348] on div "None of the above" at bounding box center [675, 344] width 491 height 14
click at [358, 48] on span "Choice options" at bounding box center [326, 49] width 65 height 14
click at [401, 106] on span at bounding box center [400, 106] width 18 height 10
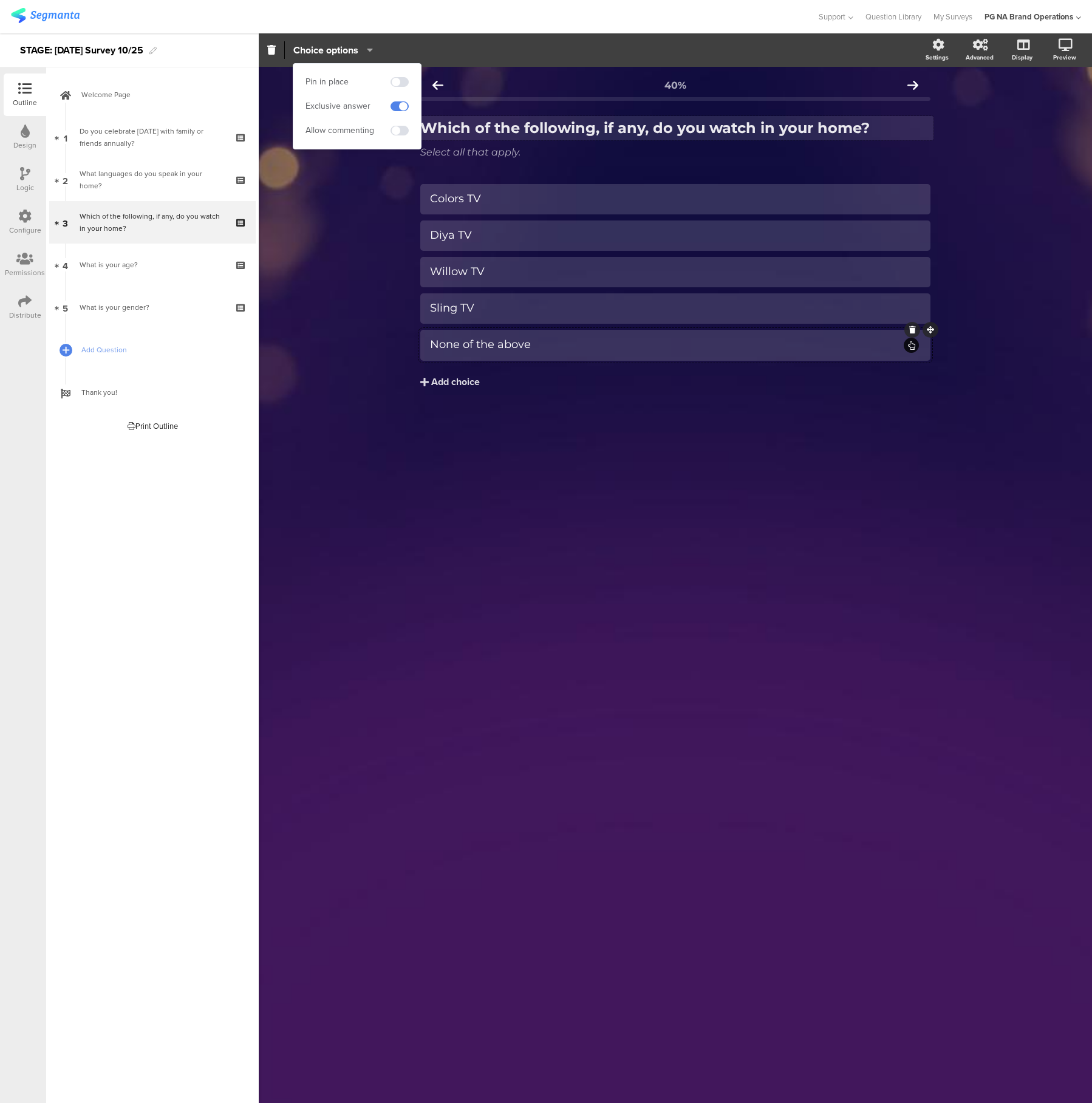
click at [628, 497] on div "40% Which of the following, if any, do you watch in your home? Which of the fol…" at bounding box center [675, 585] width 833 height 1036
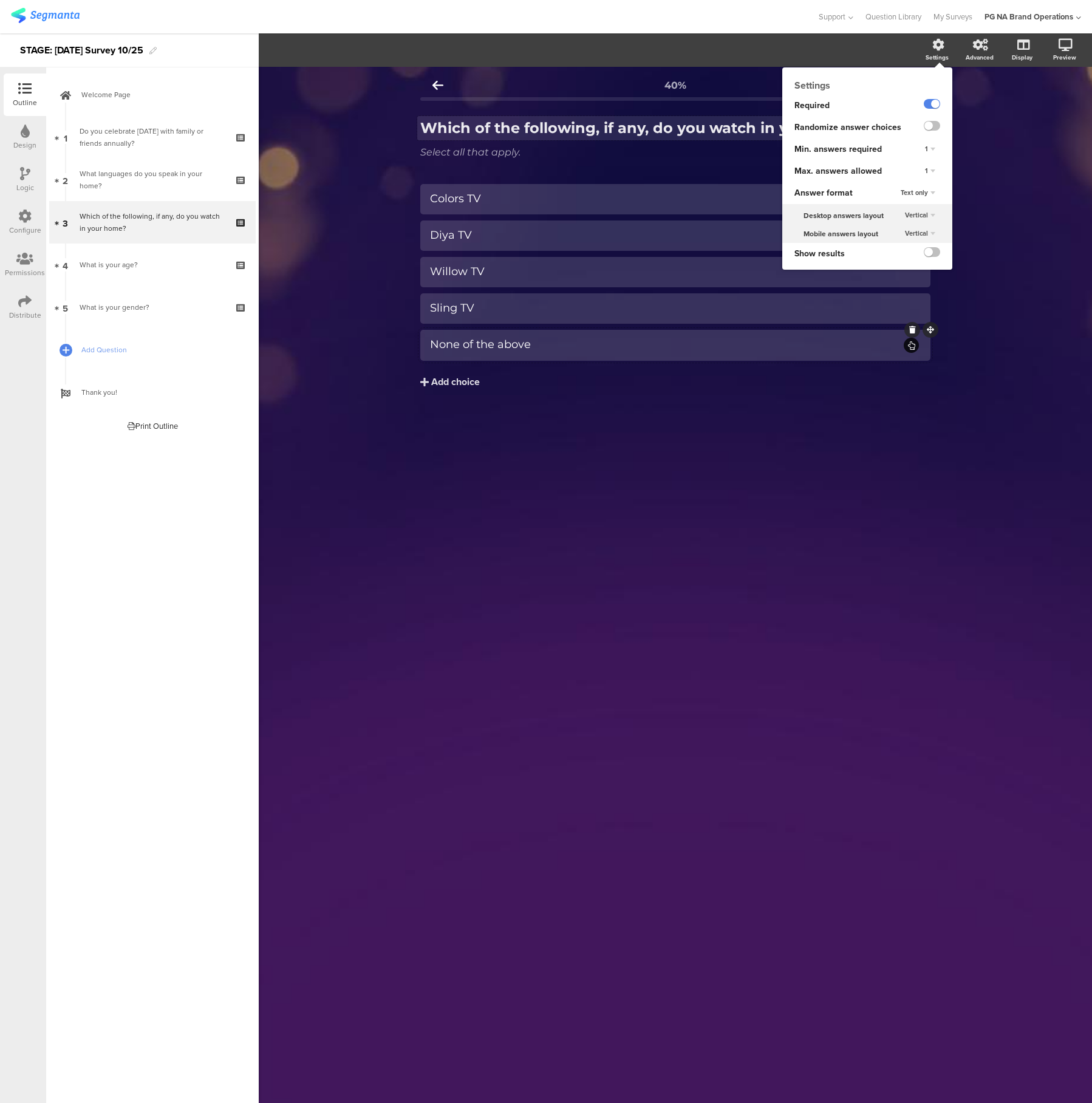
click at [929, 172] on div "1" at bounding box center [930, 172] width 20 height 15
click at [909, 179] on span "Unlimited" at bounding box center [895, 182] width 26 height 10
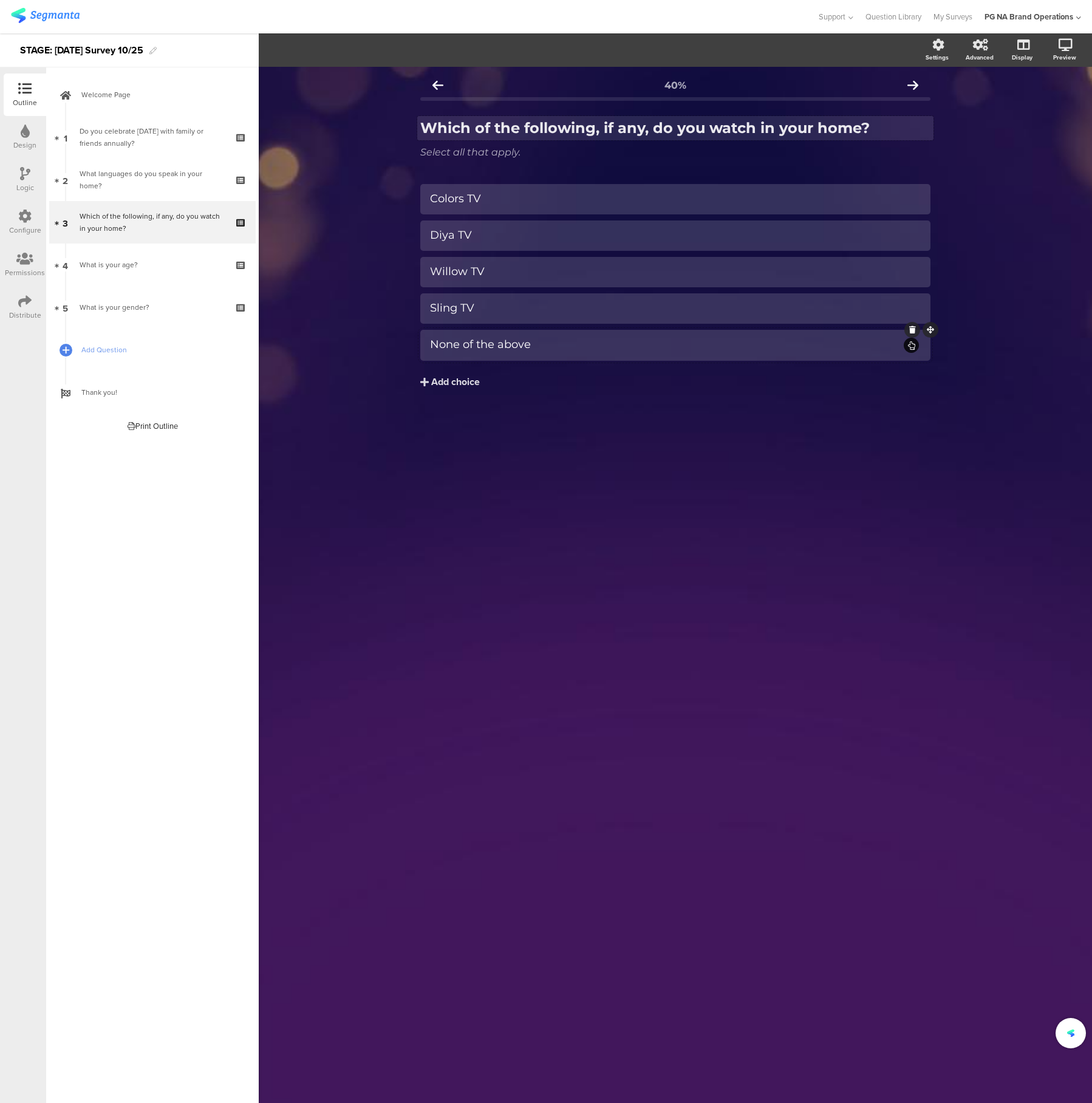
drag, startPoint x: 703, startPoint y: 483, endPoint x: 649, endPoint y: 454, distance: 61.3
click at [703, 483] on div "40% Which of the following, if any, do you watch in your home? Which of the fol…" at bounding box center [675, 585] width 833 height 1036
click at [138, 179] on div "What languages do you speak in your home?" at bounding box center [152, 179] width 145 height 24
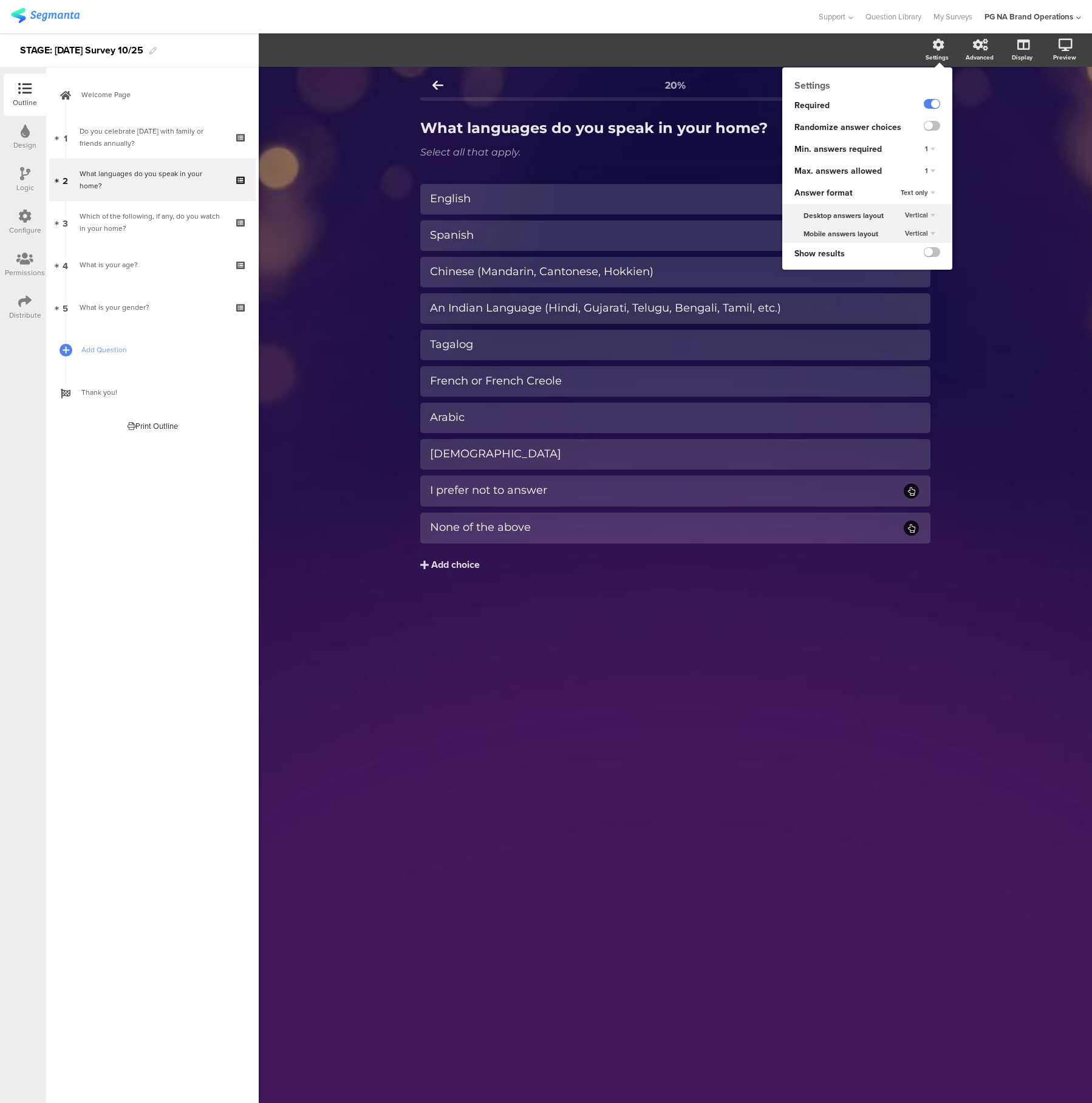
click at [934, 169] on div "1" at bounding box center [930, 172] width 20 height 15
click at [915, 182] on div "Unlimited" at bounding box center [912, 182] width 72 height 12
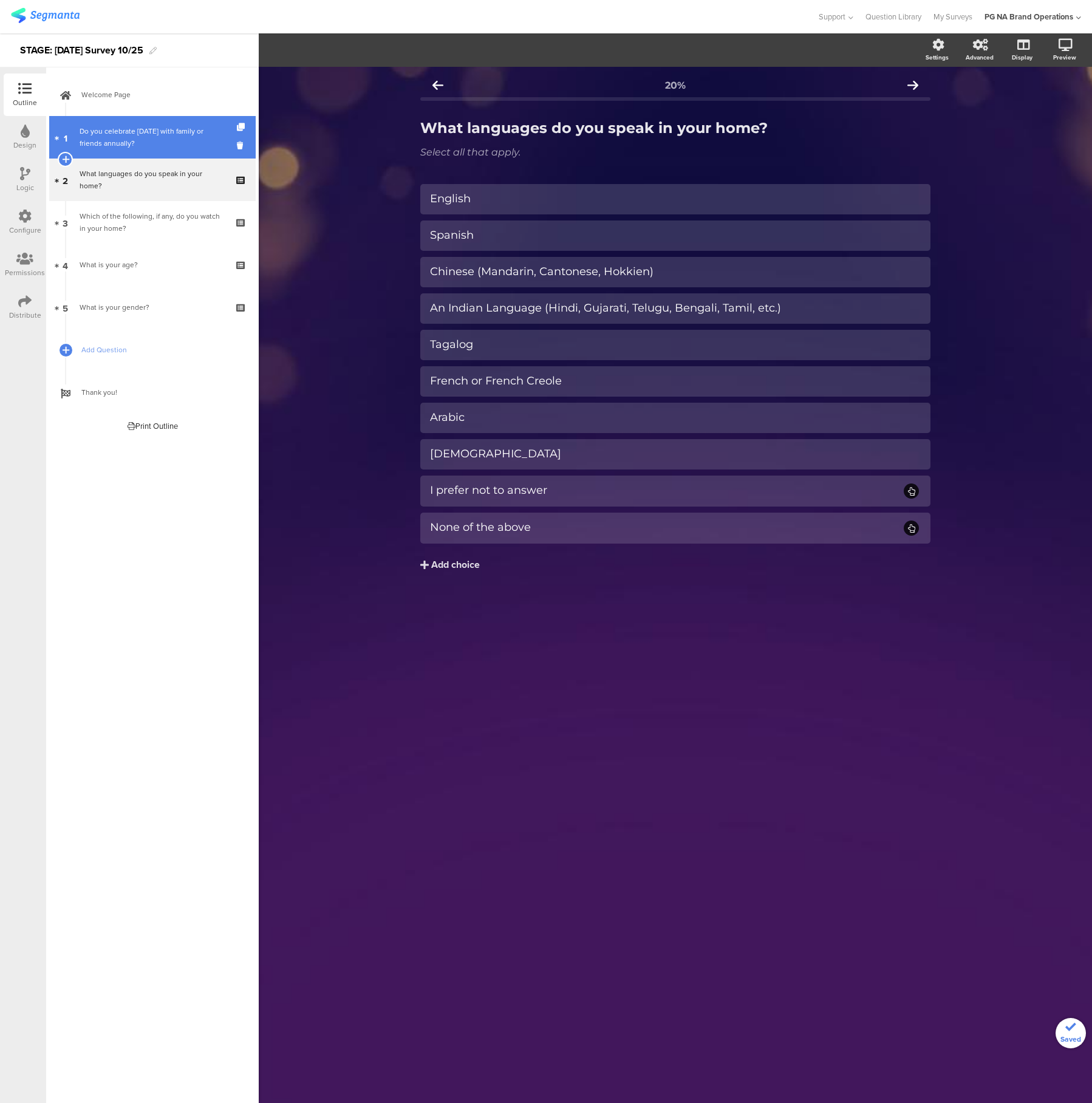
click at [134, 136] on div "Do you celebrate [DATE] with family or friends annually?" at bounding box center [152, 137] width 145 height 24
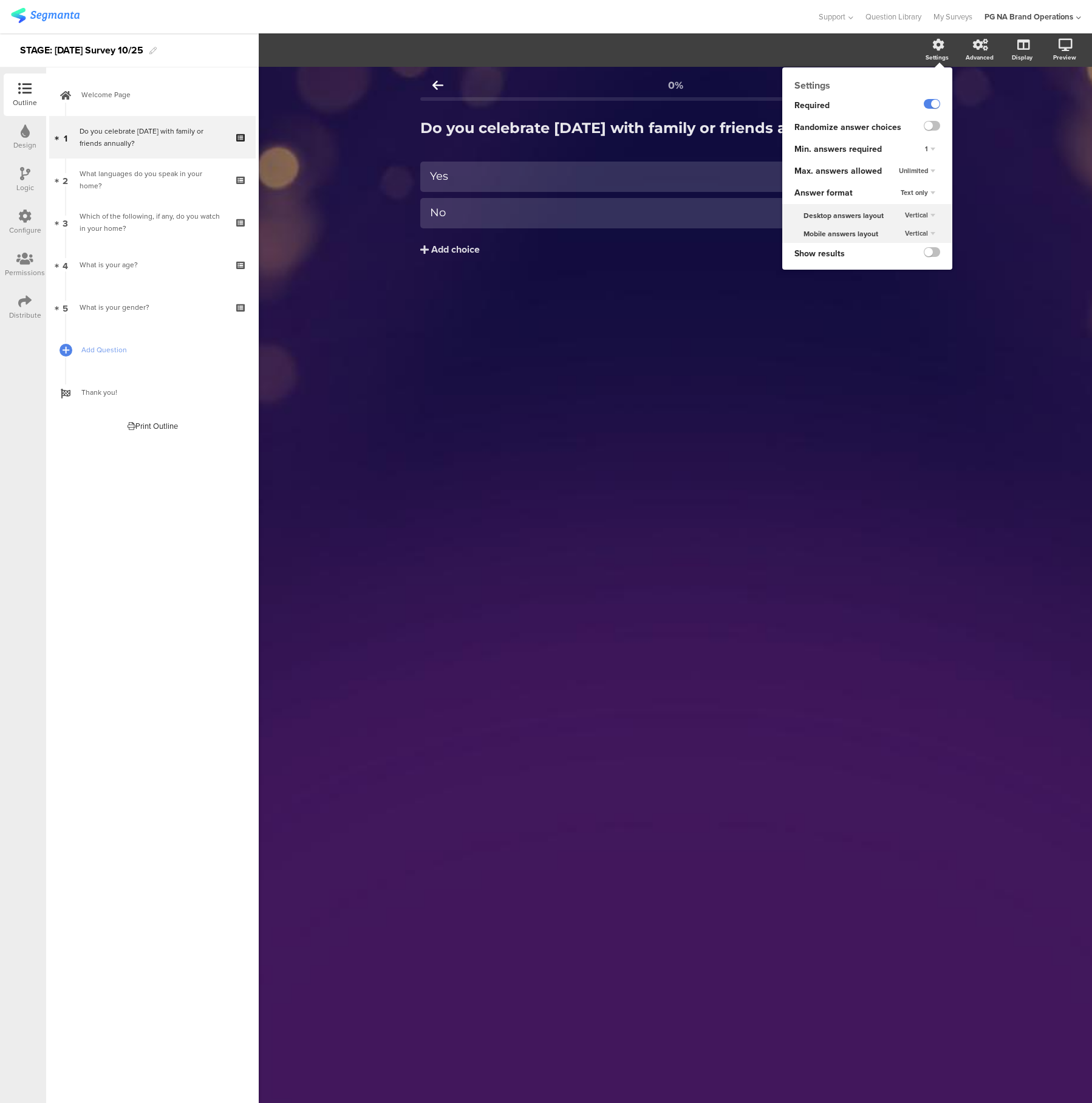
click at [925, 169] on span "Unlimited" at bounding box center [913, 171] width 29 height 10
click at [917, 192] on div "1" at bounding box center [912, 195] width 72 height 12
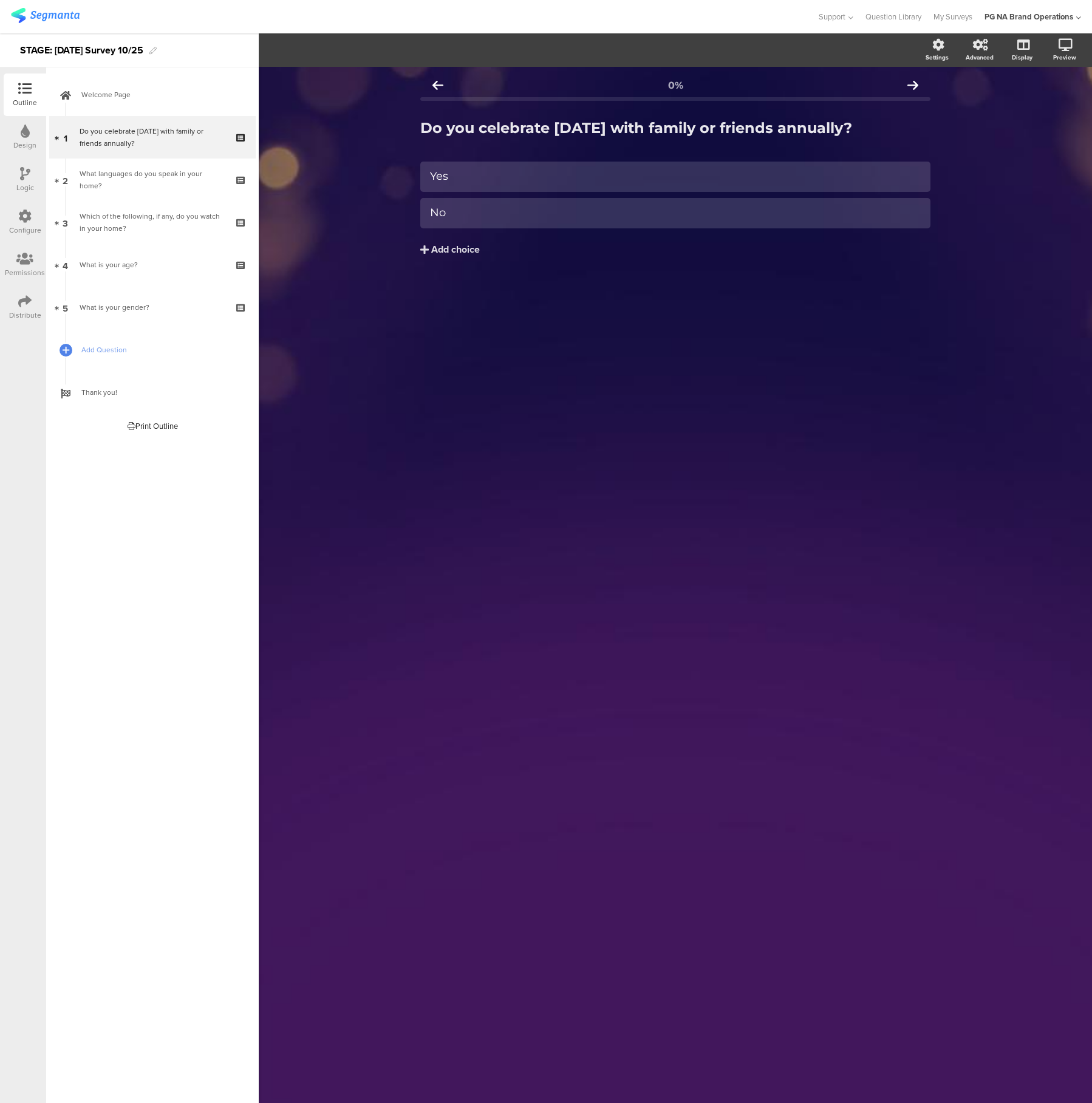
drag, startPoint x: 780, startPoint y: 464, endPoint x: 770, endPoint y: 464, distance: 10.0
click at [780, 464] on div "0% Do you celebrate [DATE] with family or friends annually? Do you celebrate [D…" at bounding box center [675, 585] width 833 height 1036
click at [173, 277] on link "4 What is your age?" at bounding box center [153, 265] width 206 height 43
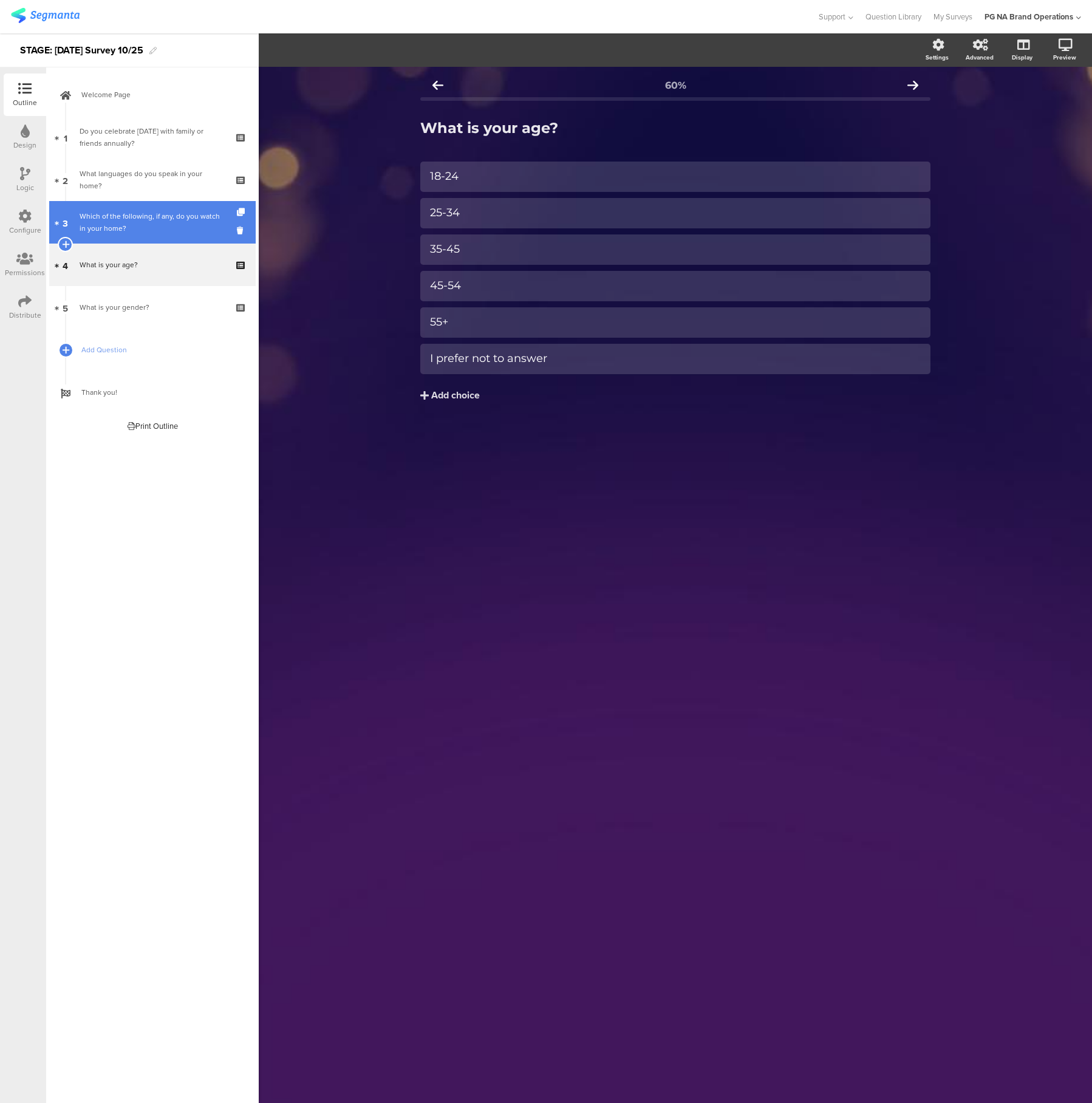
click at [176, 227] on div "Which of the following, if any, do you watch in your home?" at bounding box center [152, 222] width 145 height 24
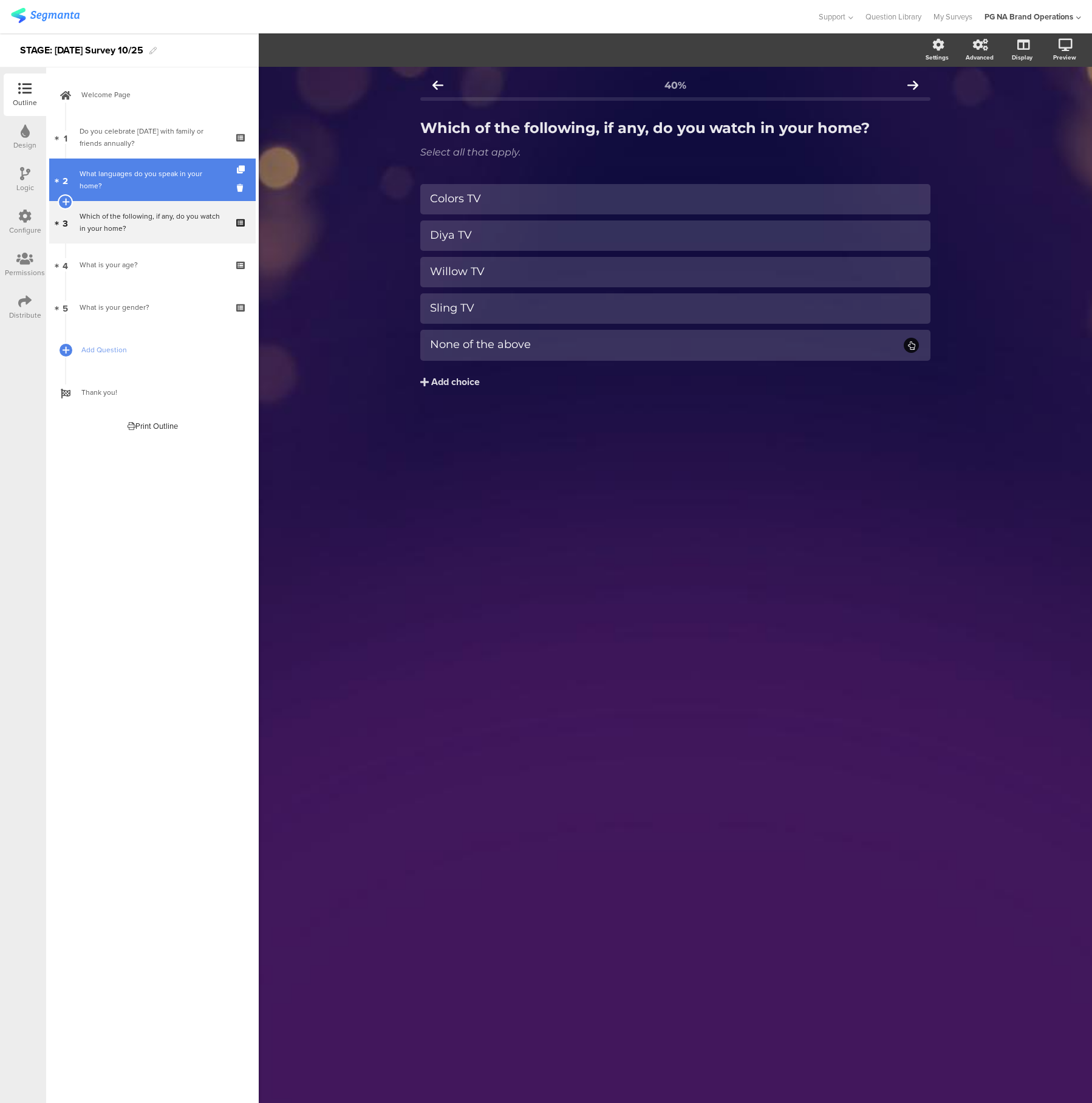
click at [174, 190] on link "2 What languages do you speak in your home?" at bounding box center [153, 180] width 206 height 43
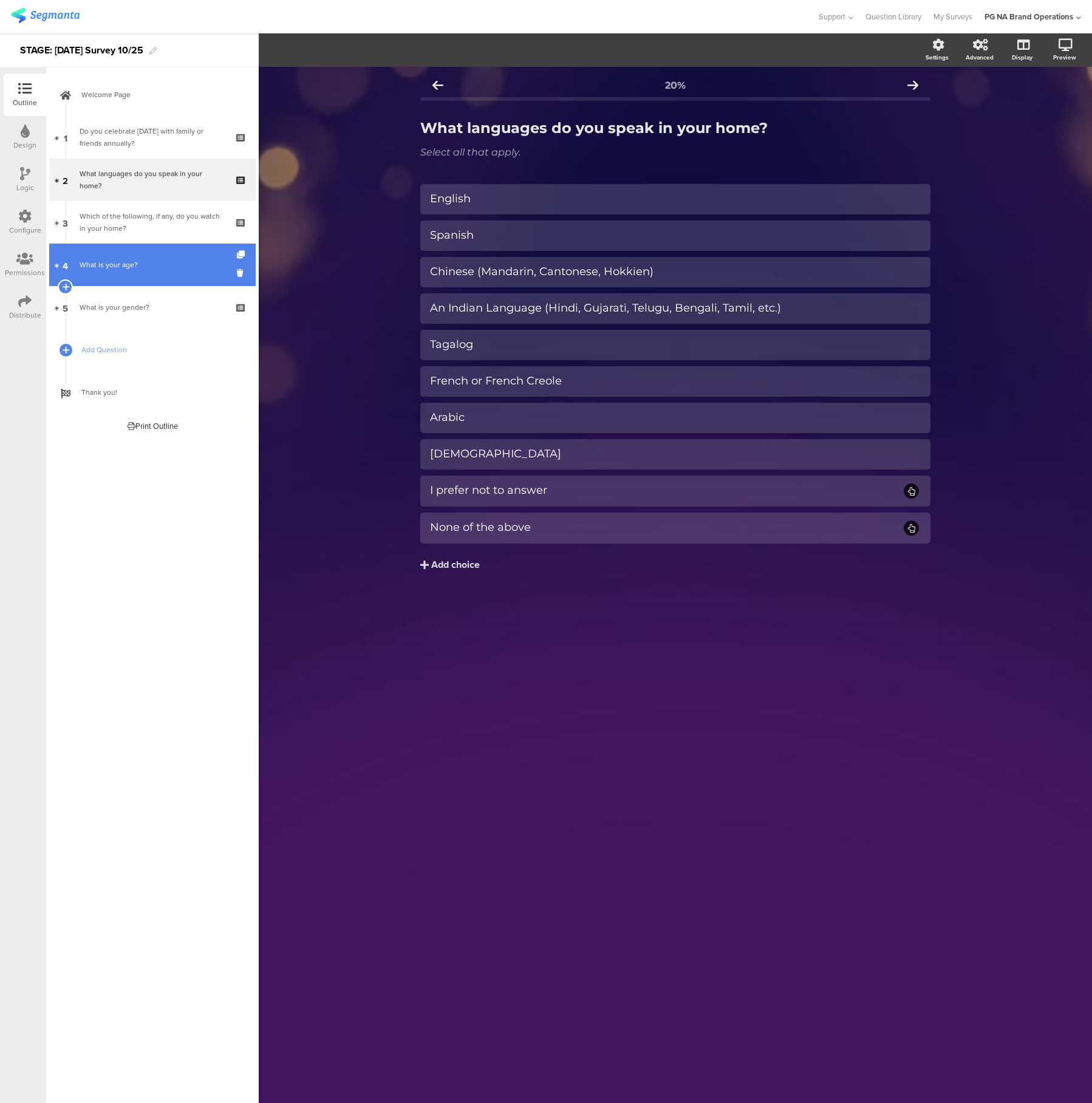
click at [179, 266] on div "What is your age?" at bounding box center [152, 265] width 145 height 12
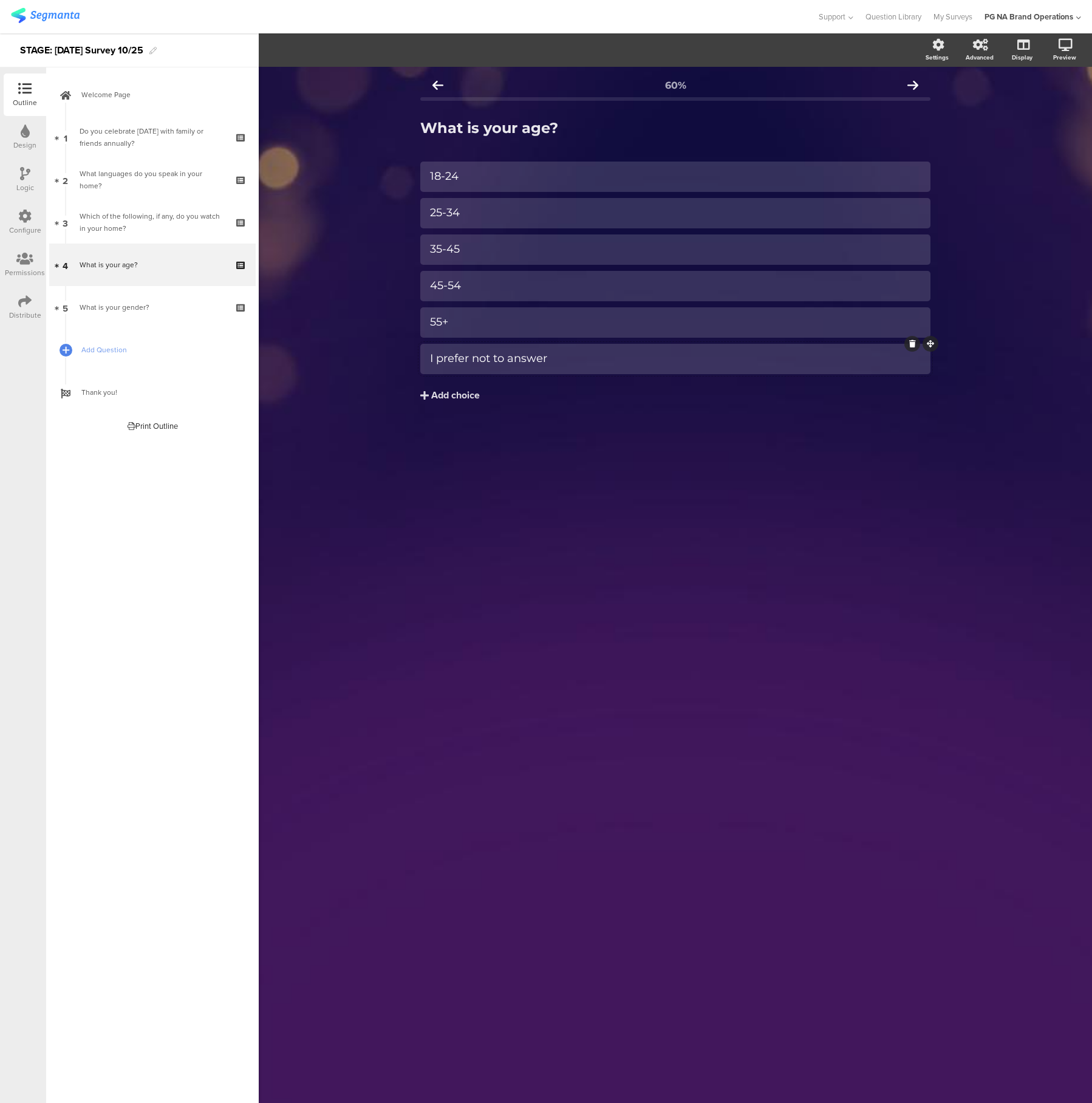
click at [640, 354] on div "I prefer not to answer" at bounding box center [675, 358] width 491 height 14
click at [365, 49] on icon "button" at bounding box center [366, 49] width 12 height 10
click at [402, 106] on span at bounding box center [400, 106] width 18 height 10
click at [577, 502] on div "60% What is your age? What is your age? 18-24 25-34" at bounding box center [675, 585] width 833 height 1036
click at [177, 310] on div "What is your gender?" at bounding box center [152, 307] width 145 height 12
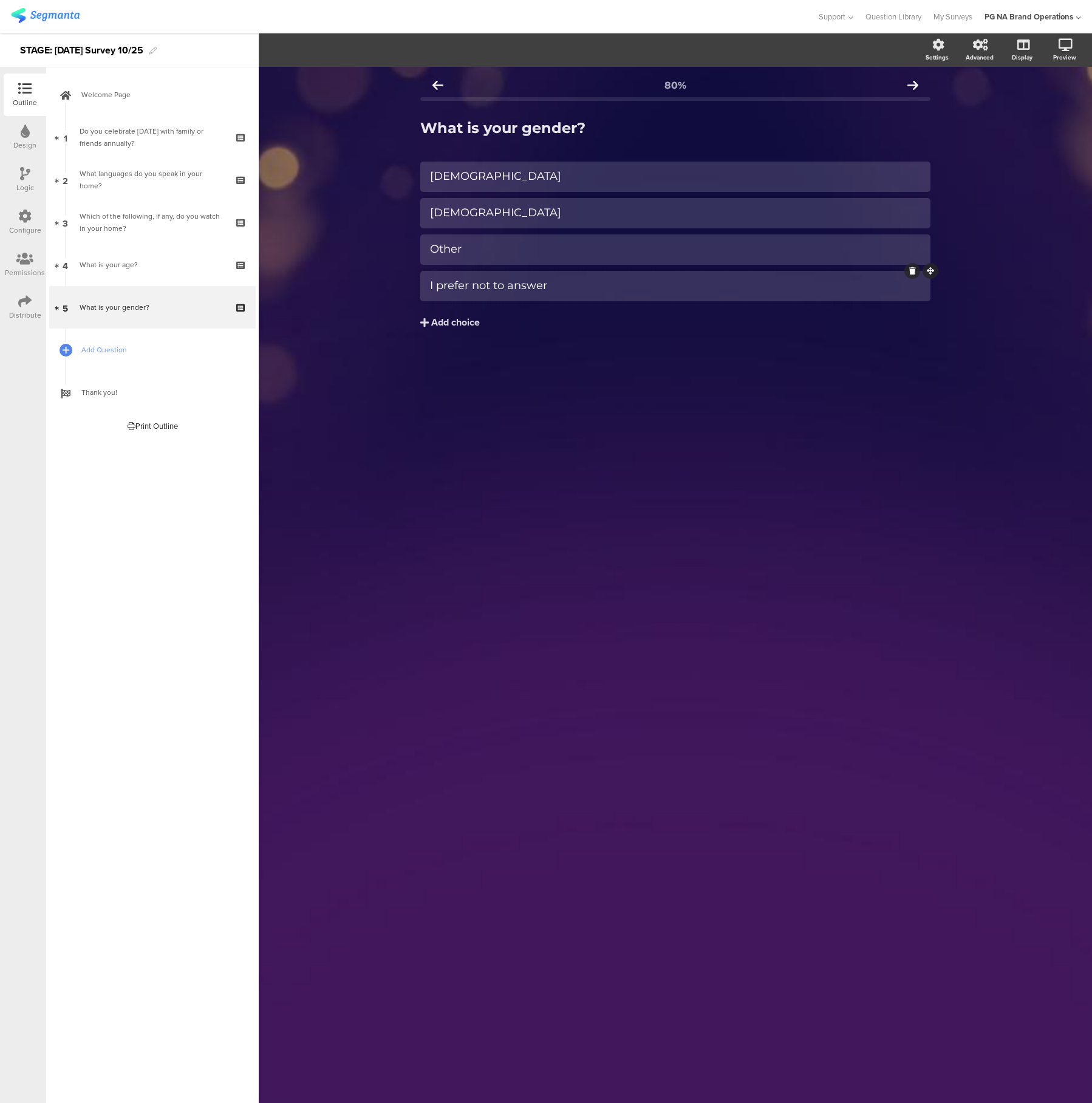
click at [646, 291] on div "I prefer not to answer" at bounding box center [675, 285] width 491 height 14
click at [659, 506] on div "80% What is your gender? What is your gender? [DEMOGRAPHIC_DATA]" at bounding box center [675, 585] width 833 height 1036
click at [162, 268] on div "What is your age?" at bounding box center [152, 265] width 145 height 12
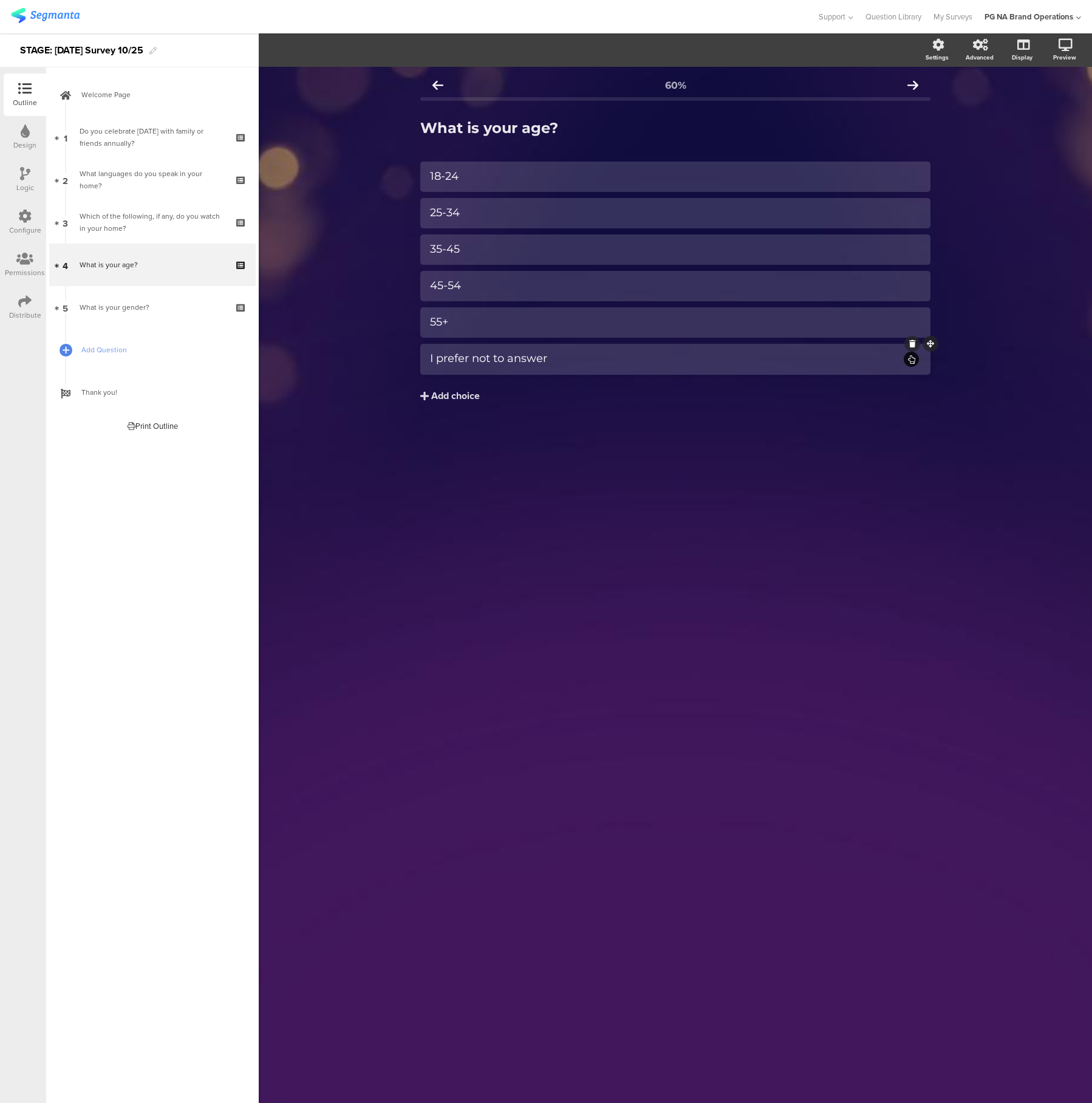
click at [753, 359] on div "I prefer not to answer" at bounding box center [666, 358] width 472 height 14
click at [365, 43] on span "Choice options" at bounding box center [333, 49] width 79 height 14
drag, startPoint x: 398, startPoint y: 106, endPoint x: 407, endPoint y: 135, distance: 30.4
click at [398, 106] on span at bounding box center [400, 106] width 18 height 10
click at [614, 601] on div "60% What is your age? What is your age? 18-24 25-34" at bounding box center [675, 585] width 833 height 1036
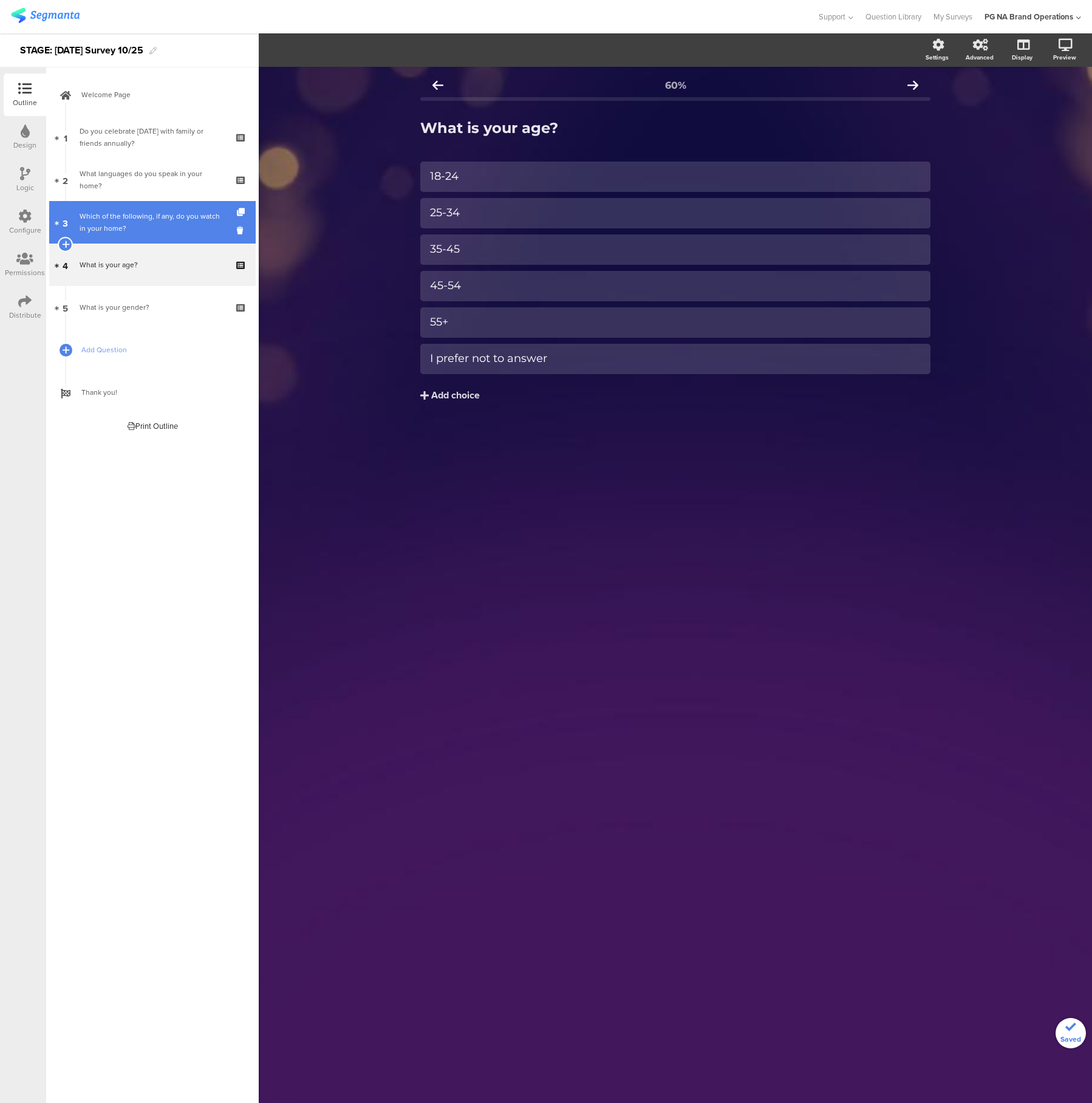
click at [179, 208] on link "3 Which of the following, if any, do you watch in your home?" at bounding box center [153, 223] width 206 height 43
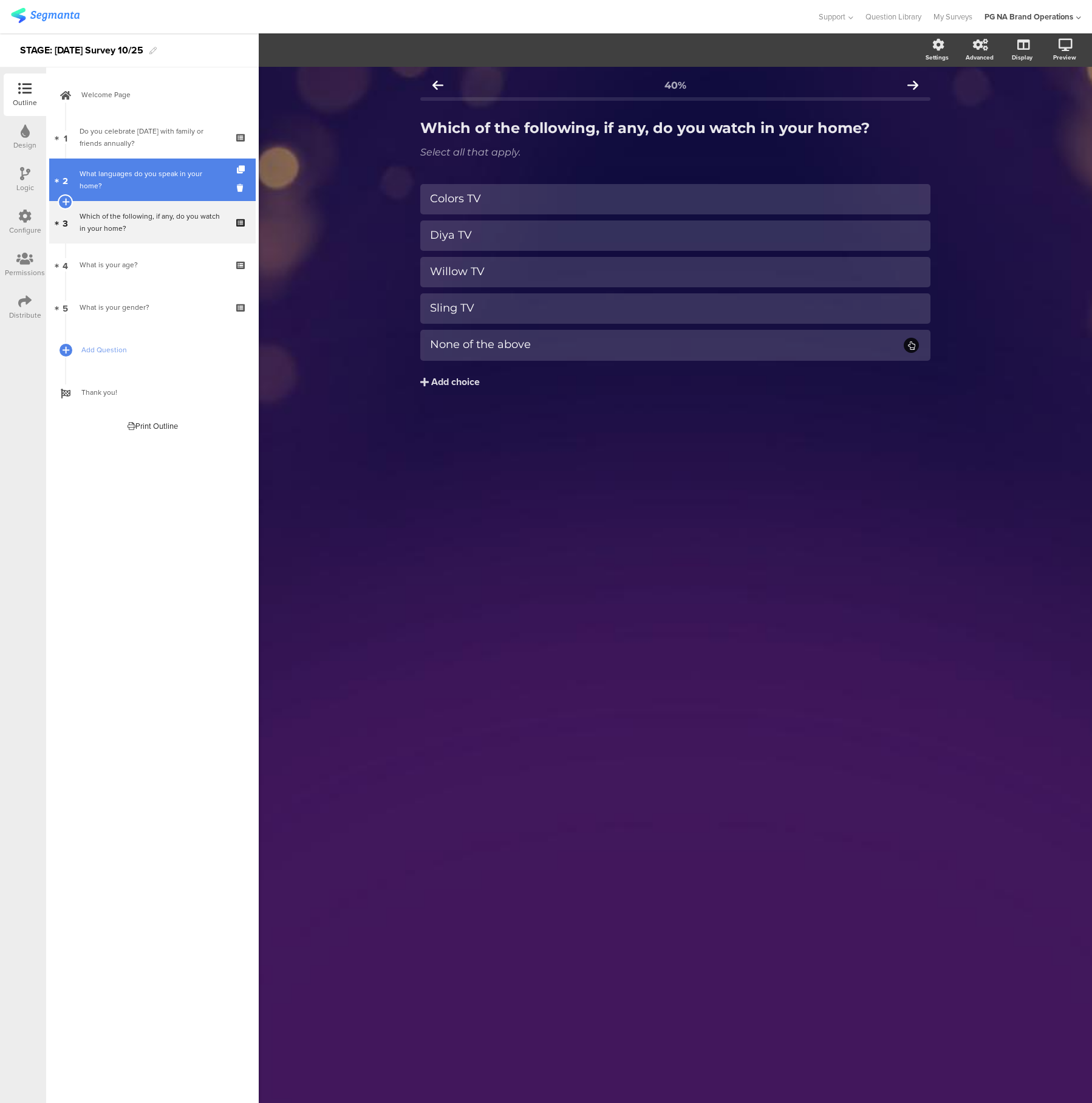
click at [176, 185] on div "What languages do you speak in your home?" at bounding box center [152, 179] width 145 height 24
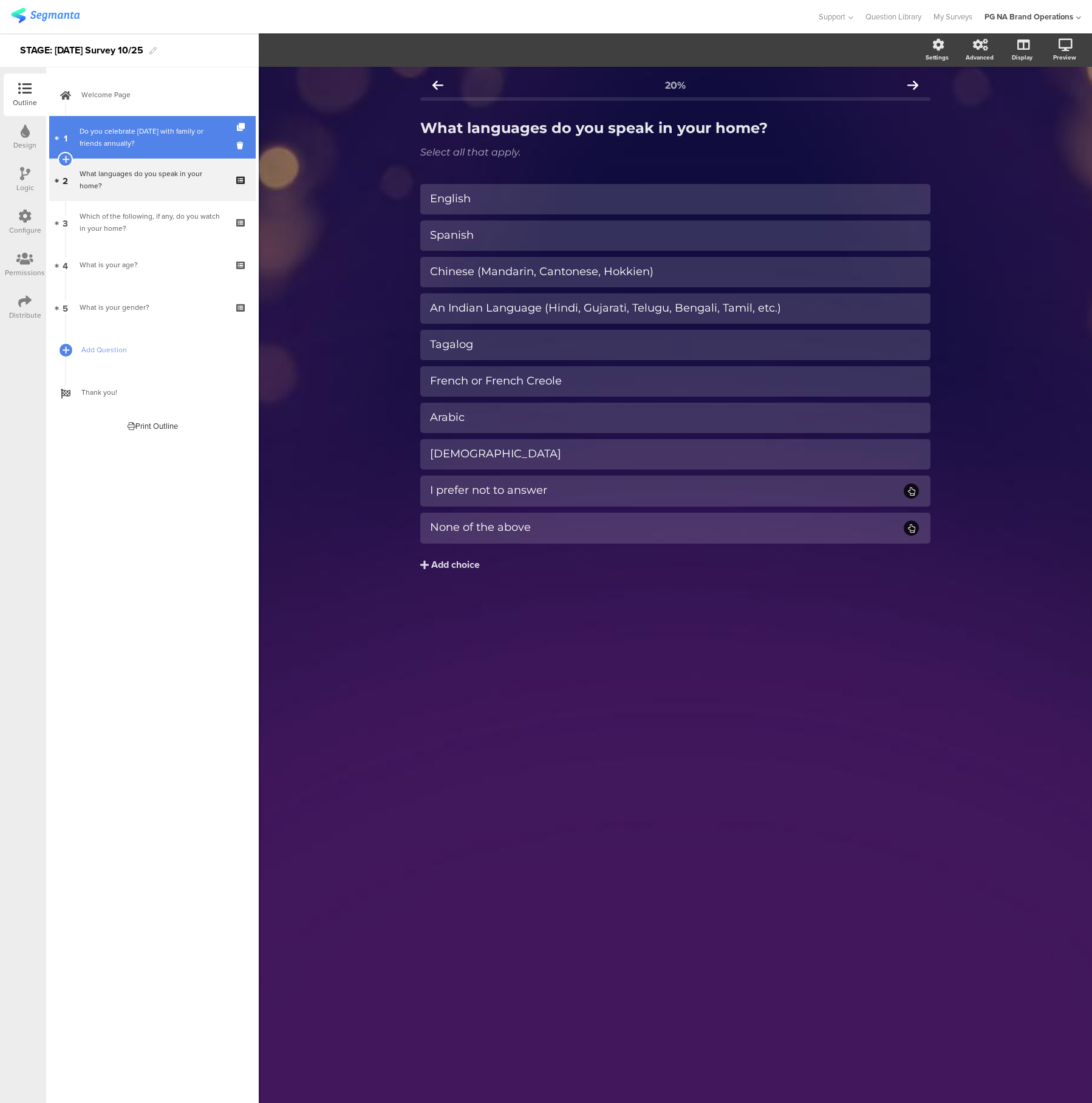
click at [166, 142] on div "Do you celebrate [DATE] with family or friends annually?" at bounding box center [152, 137] width 145 height 24
